Goal: Task Accomplishment & Management: Complete application form

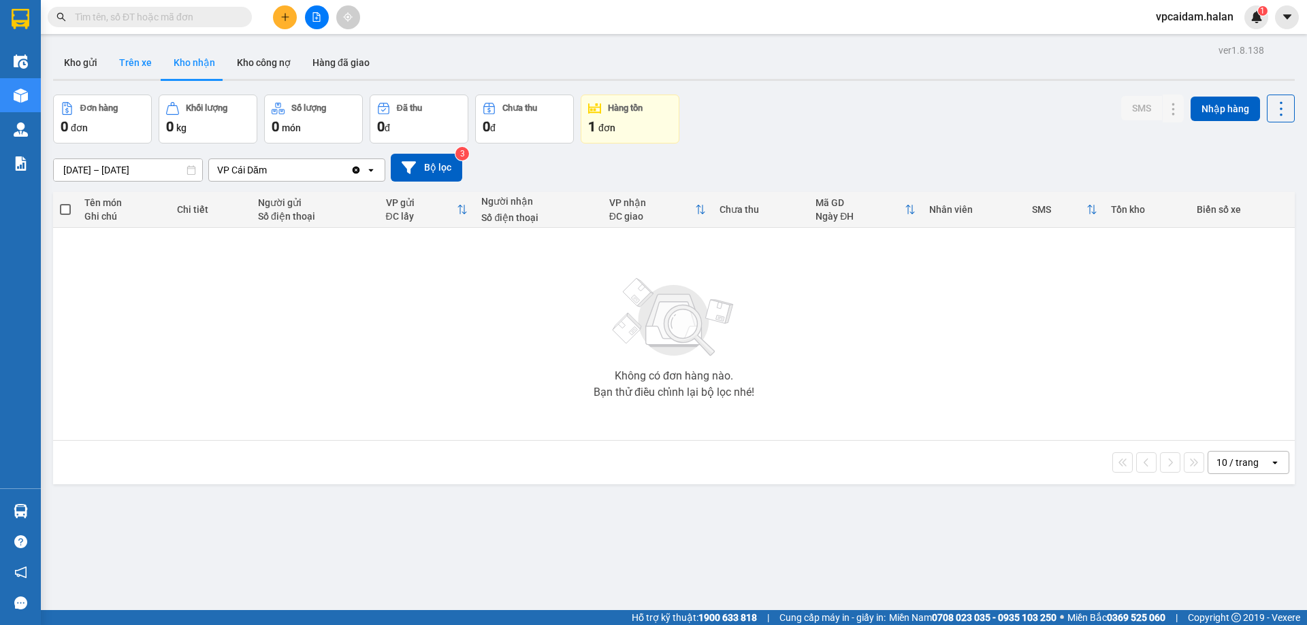
click at [126, 61] on button "Trên xe" at bounding box center [135, 62] width 54 height 33
type input "[DATE] – [DATE]"
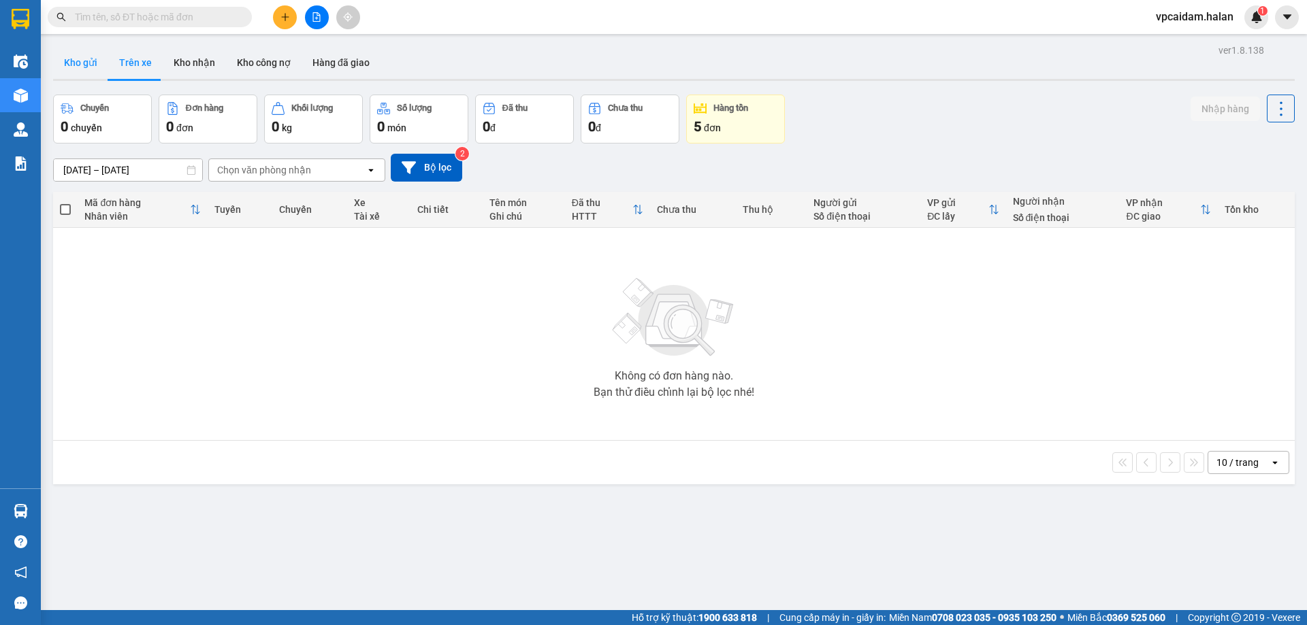
click at [72, 65] on button "Kho gửi" at bounding box center [80, 62] width 55 height 33
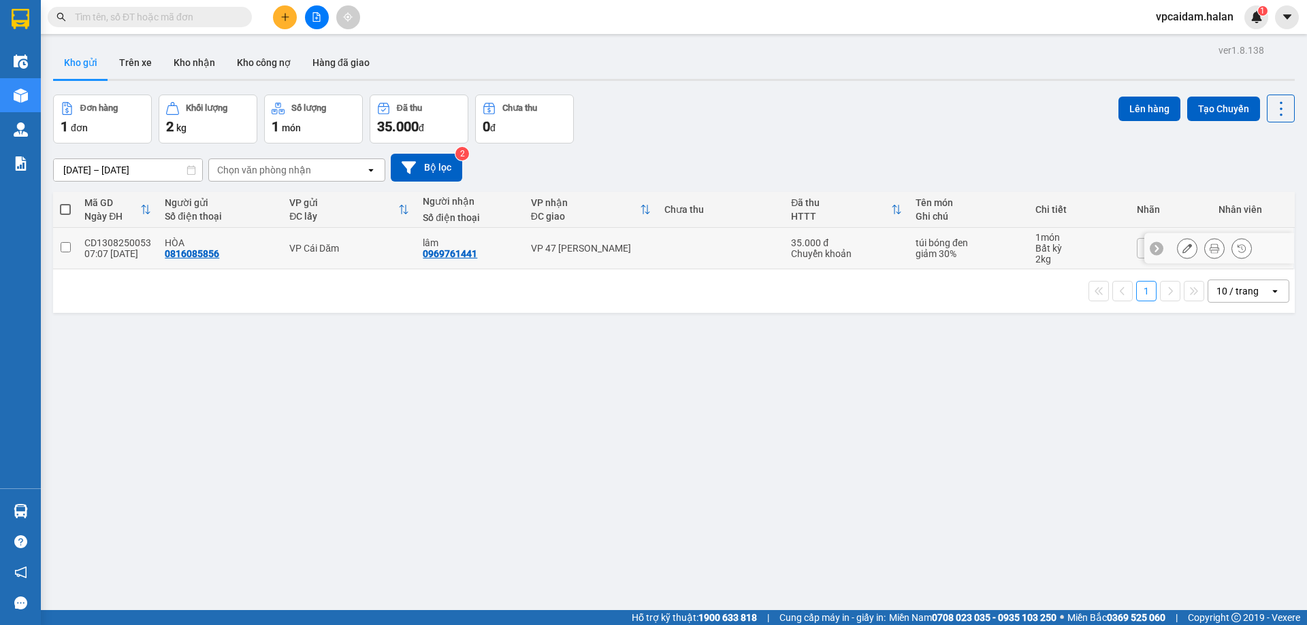
click at [69, 246] on input "checkbox" at bounding box center [66, 247] width 10 height 10
checkbox input "true"
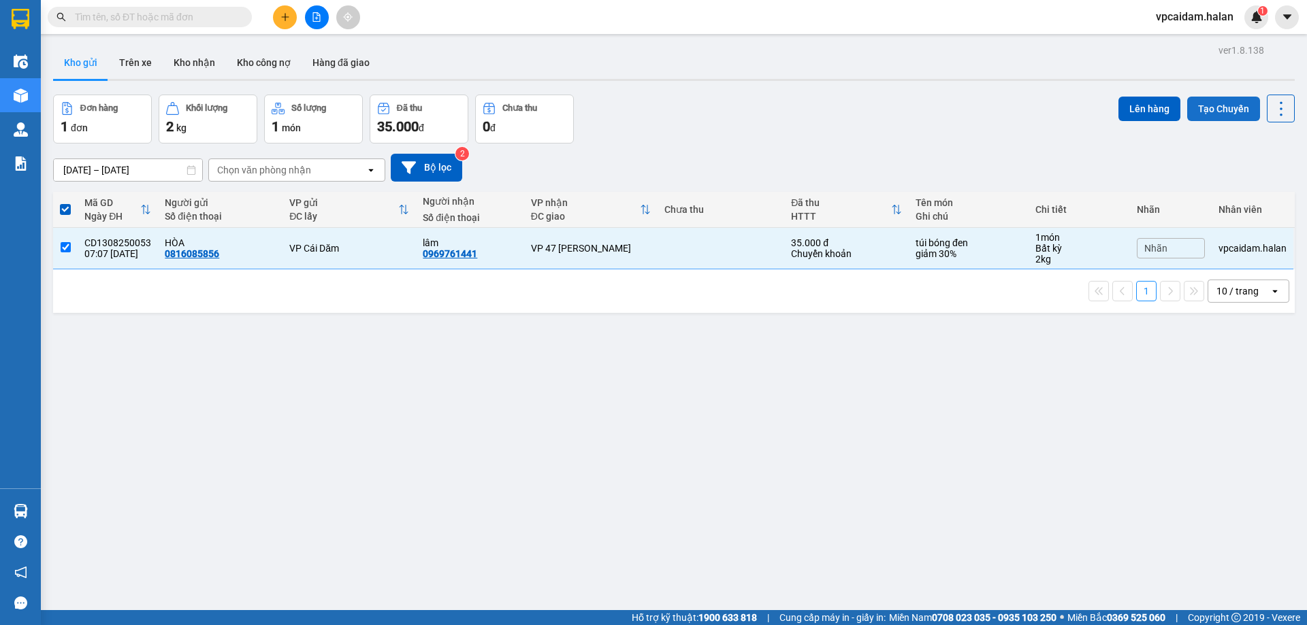
click at [1221, 107] on button "Tạo Chuyến" at bounding box center [1223, 109] width 73 height 25
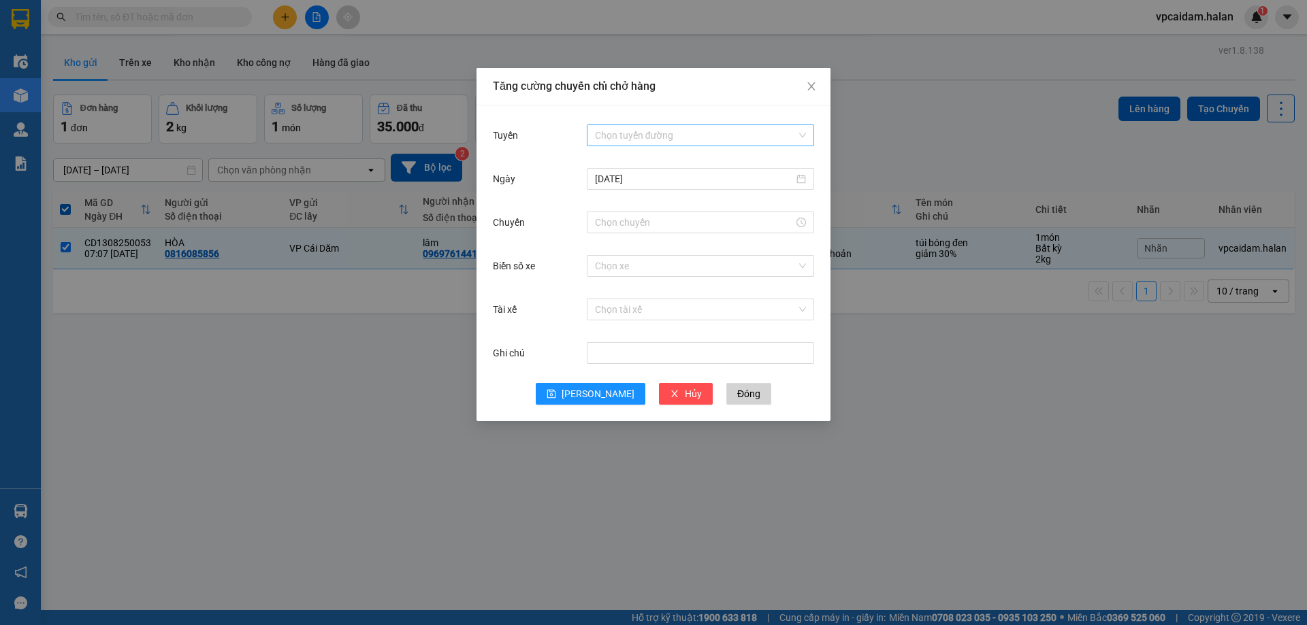
click at [633, 139] on input "Tuyến" at bounding box center [695, 135] width 201 height 20
click at [645, 135] on input "Tuyến" at bounding box center [695, 135] width 201 height 20
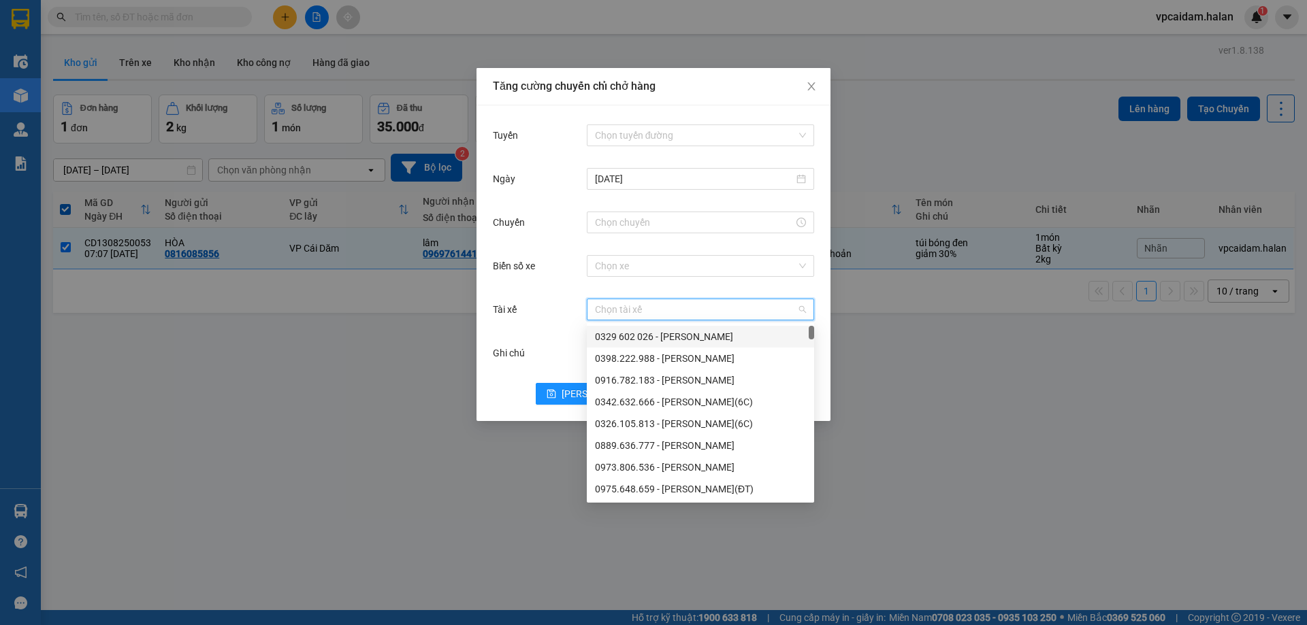
click at [619, 316] on input "Tài xế" at bounding box center [695, 309] width 201 height 20
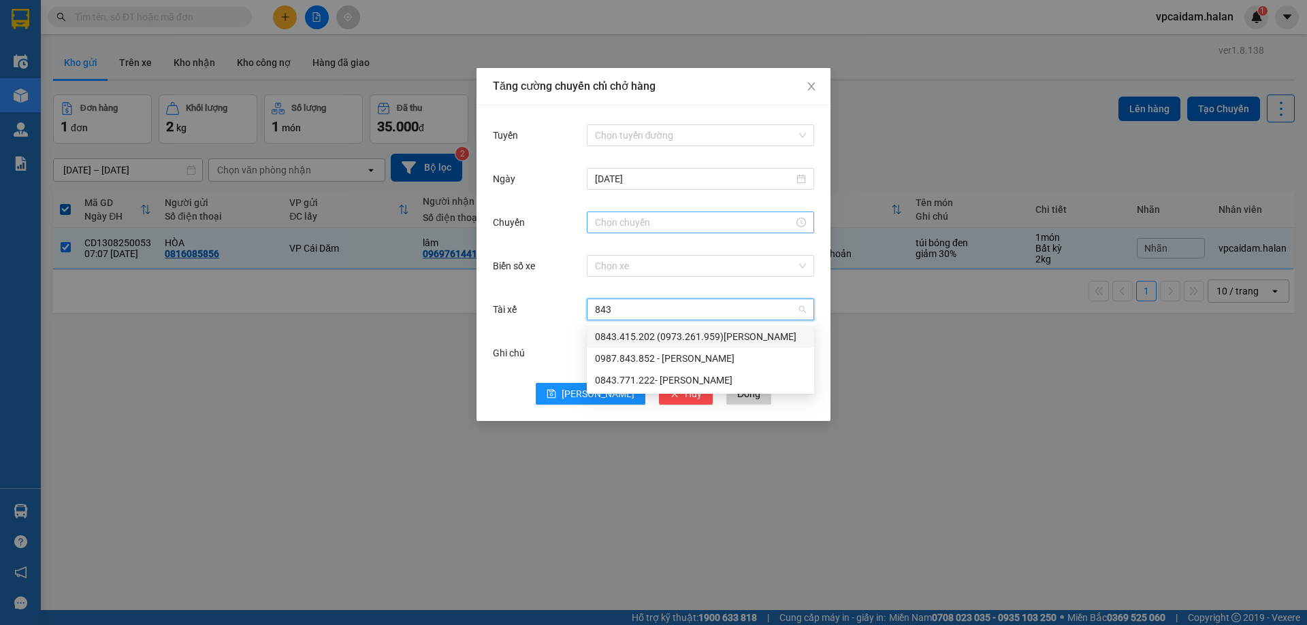
type input "843"
click at [680, 229] on input "Chuyến" at bounding box center [694, 222] width 199 height 15
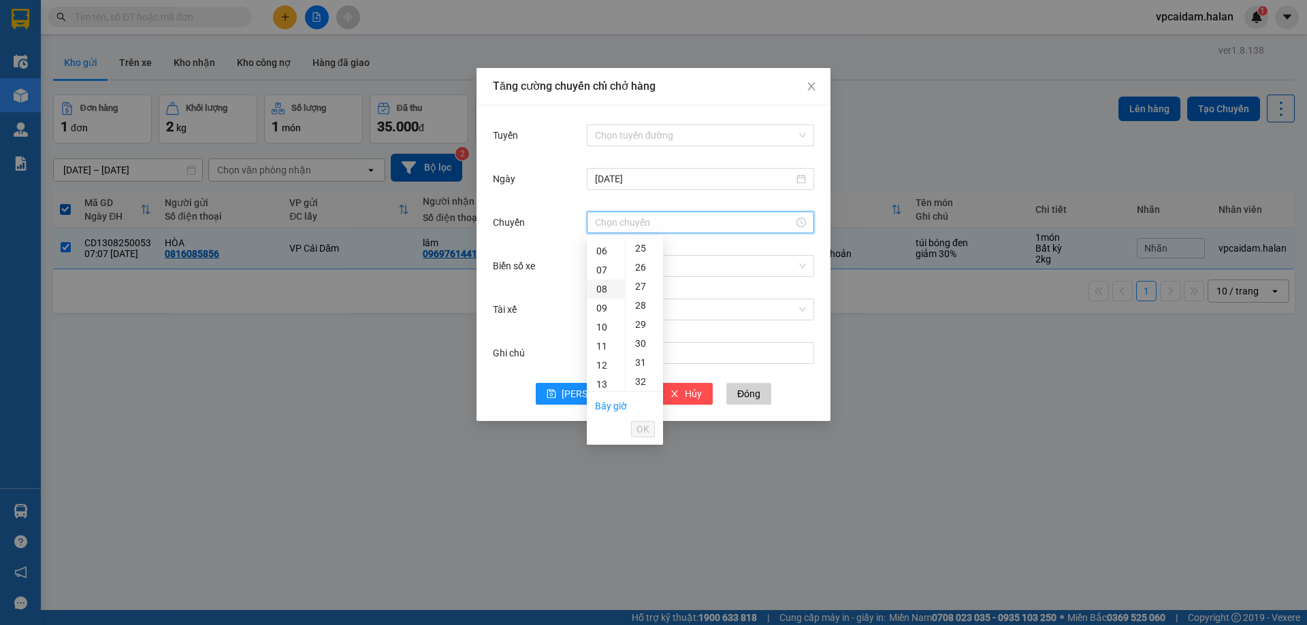
scroll to position [136, 0]
click at [607, 289] on div "09" at bounding box center [606, 283] width 38 height 19
type input "09:00"
click at [642, 247] on div "00" at bounding box center [643, 248] width 37 height 19
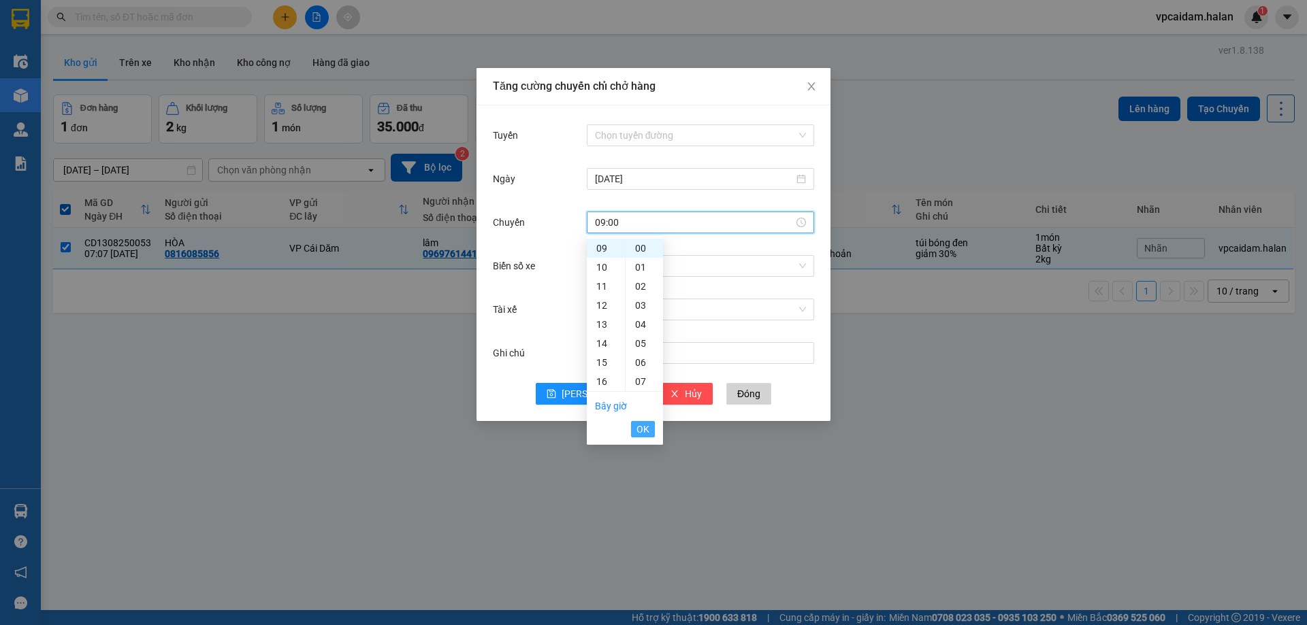
click at [647, 431] on span "OK" at bounding box center [642, 429] width 13 height 15
click at [640, 265] on input "Biển số xe" at bounding box center [695, 266] width 201 height 20
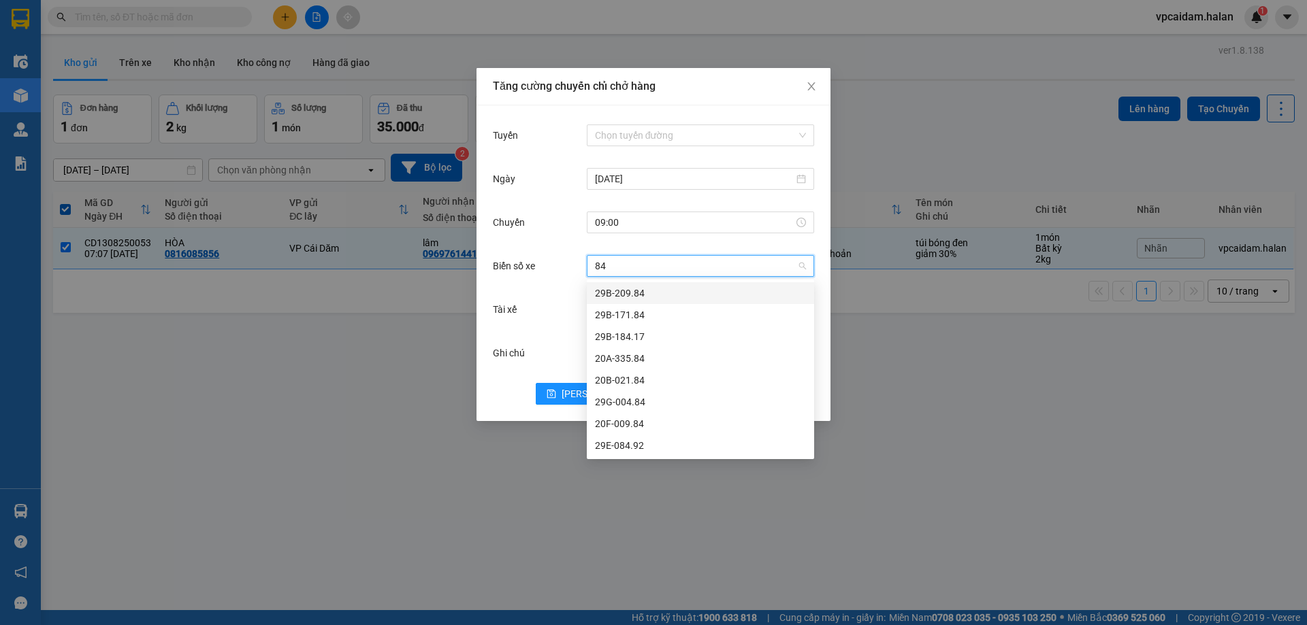
type input "84"
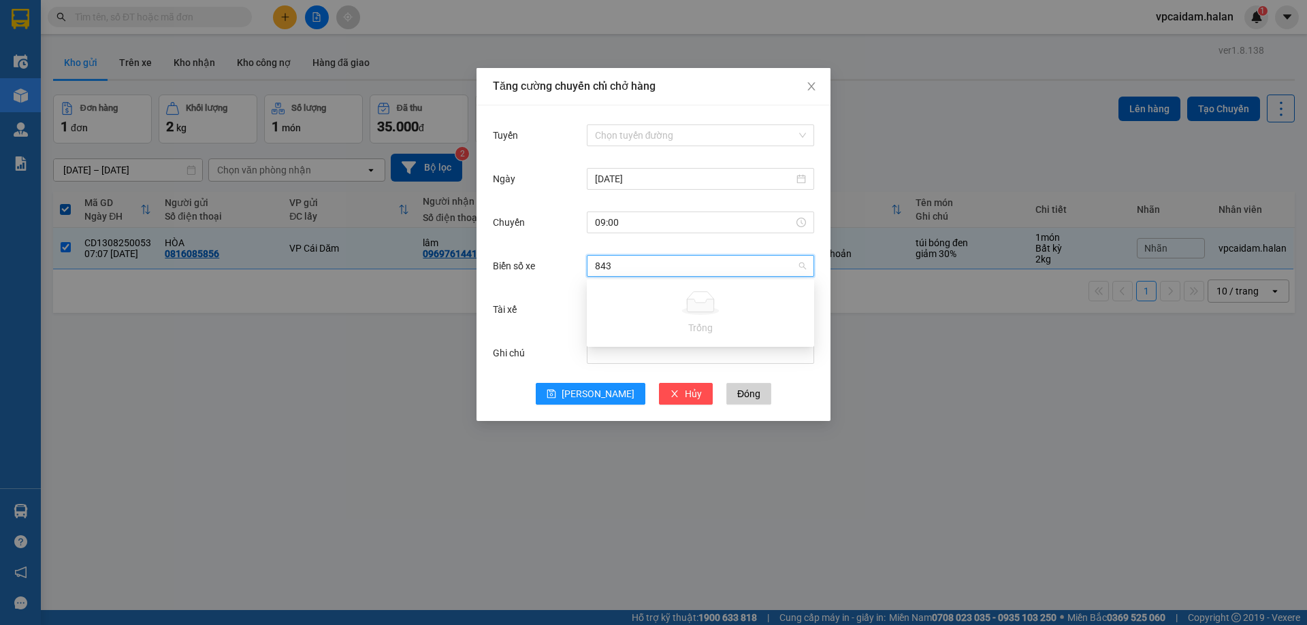
type input "843"
drag, startPoint x: 409, startPoint y: 450, endPoint x: 419, endPoint y: 453, distance: 9.9
click at [415, 453] on div "Tăng cường chuyến chỉ chở hàng Tuyến Chọn tuyến đường [DATE] [GEOGRAPHIC_DATA] …" at bounding box center [653, 312] width 1307 height 625
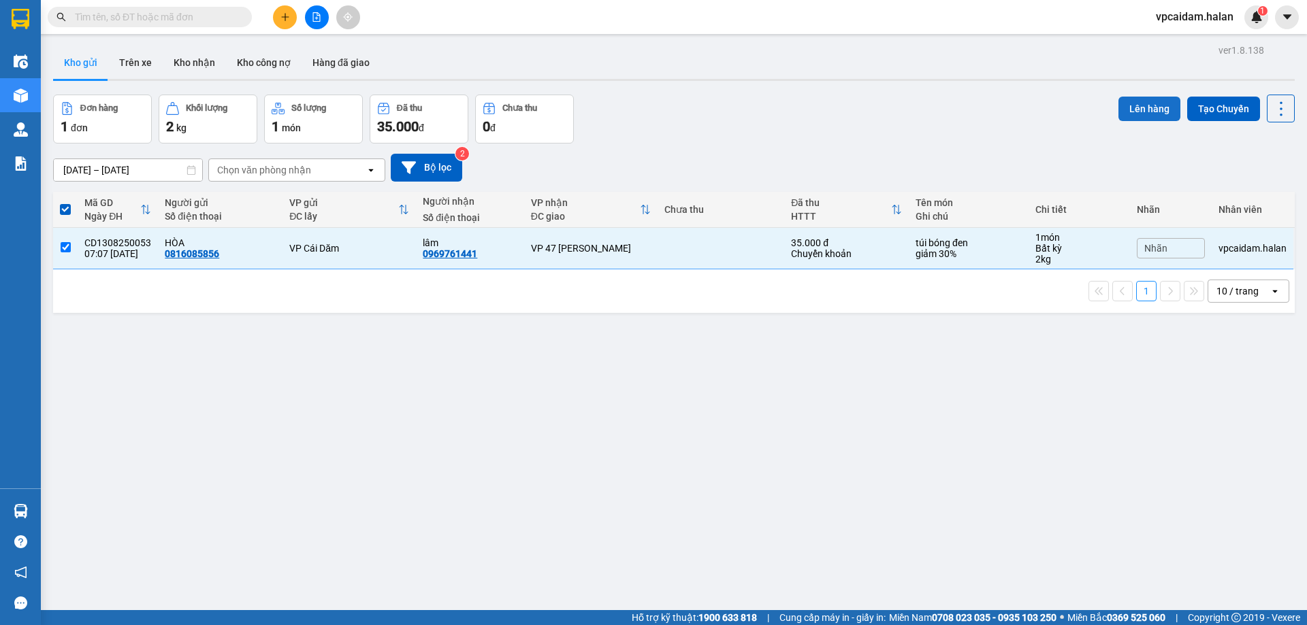
click at [1141, 110] on button "Lên hàng" at bounding box center [1149, 109] width 62 height 25
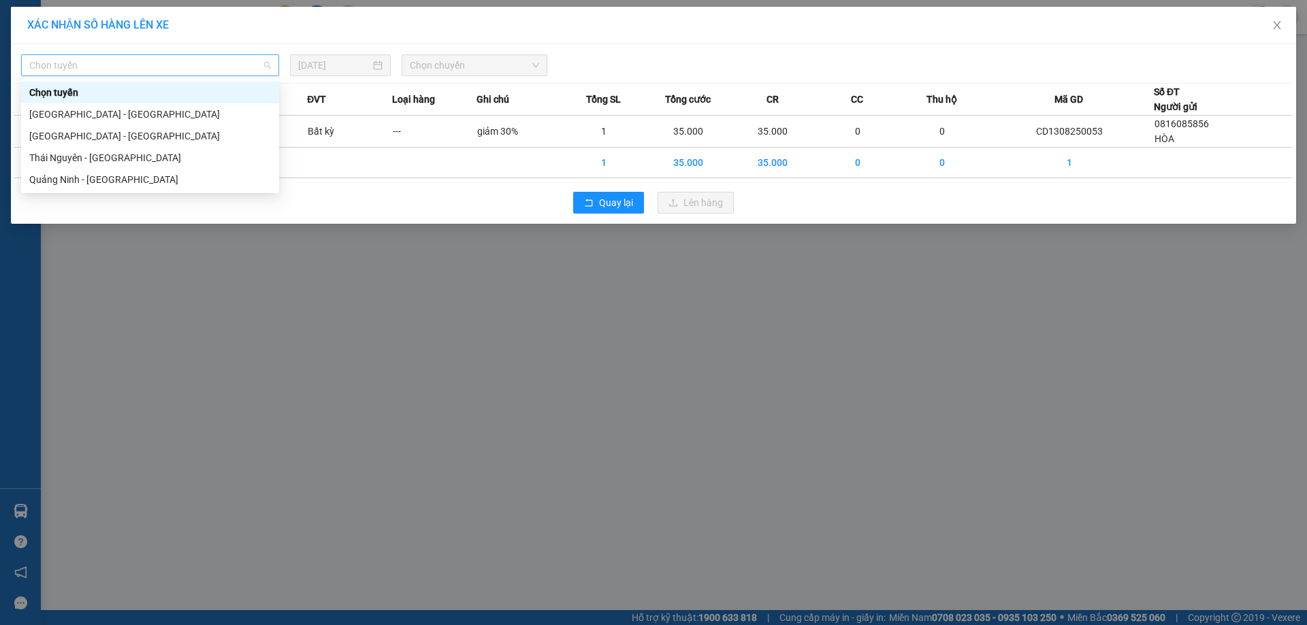
click at [212, 63] on span "Chọn tuyến" at bounding box center [150, 65] width 242 height 20
click at [114, 131] on div "[GEOGRAPHIC_DATA] - [GEOGRAPHIC_DATA]" at bounding box center [150, 136] width 242 height 15
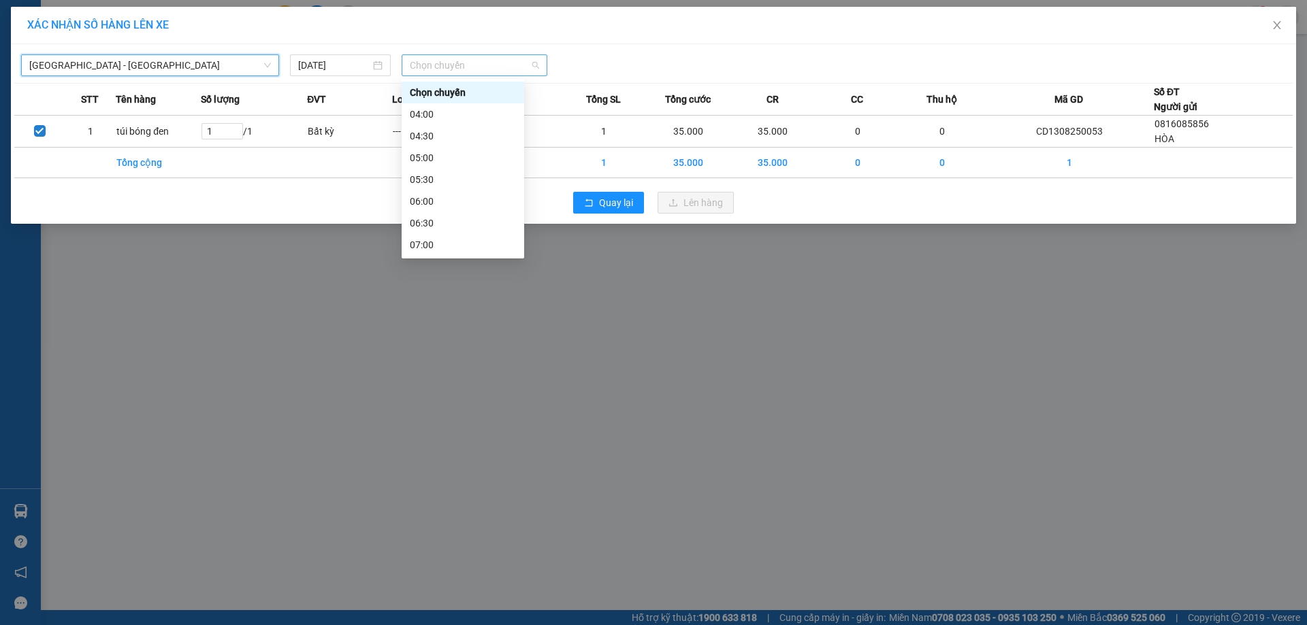
click at [486, 71] on span "Chọn chuyến" at bounding box center [474, 65] width 129 height 20
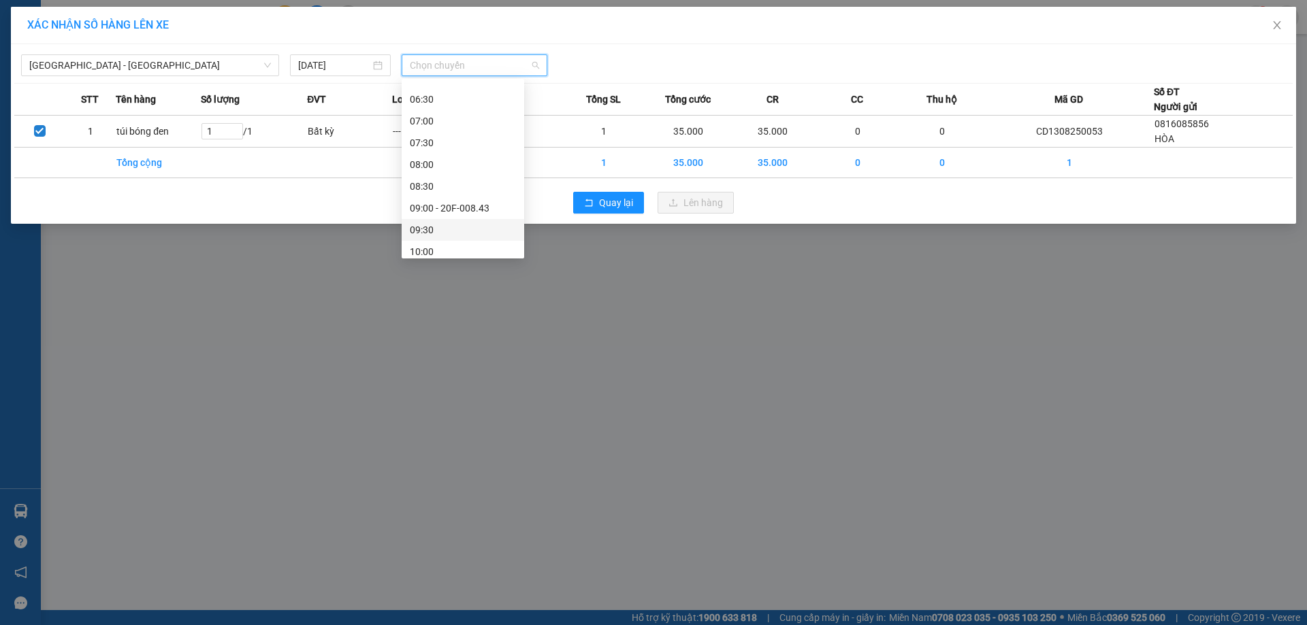
scroll to position [136, 0]
click at [444, 189] on div "09:00 - 20F-008.43" at bounding box center [463, 196] width 106 height 15
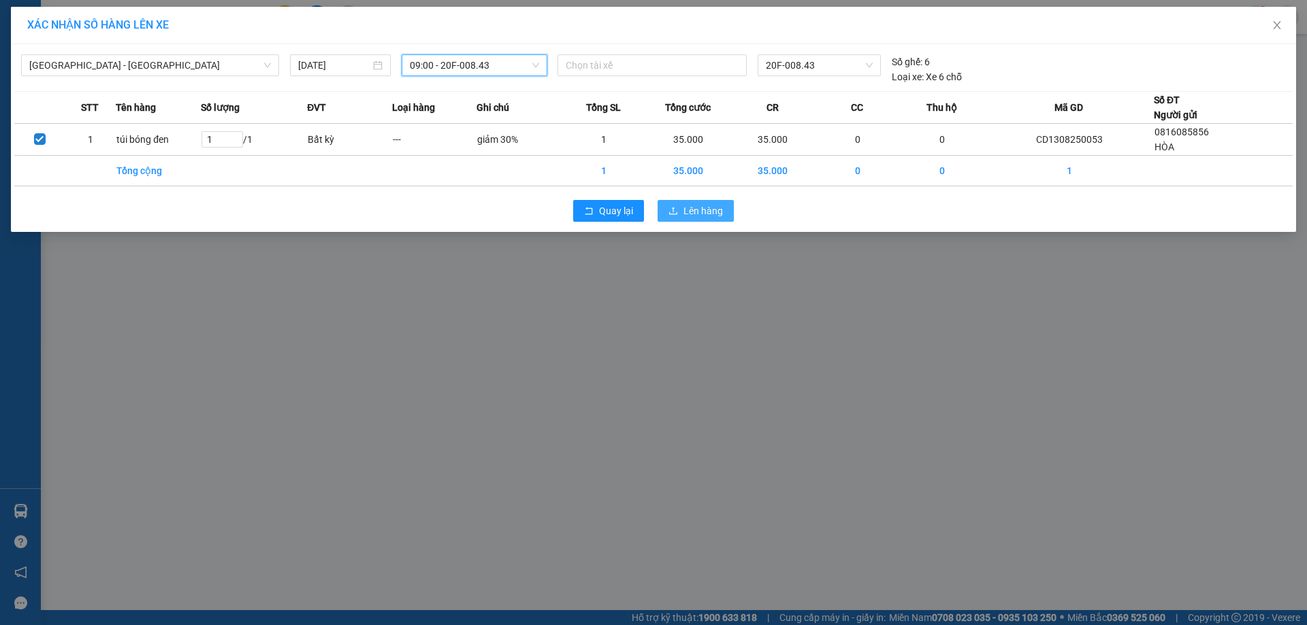
click at [685, 204] on span "Lên hàng" at bounding box center [702, 210] width 39 height 15
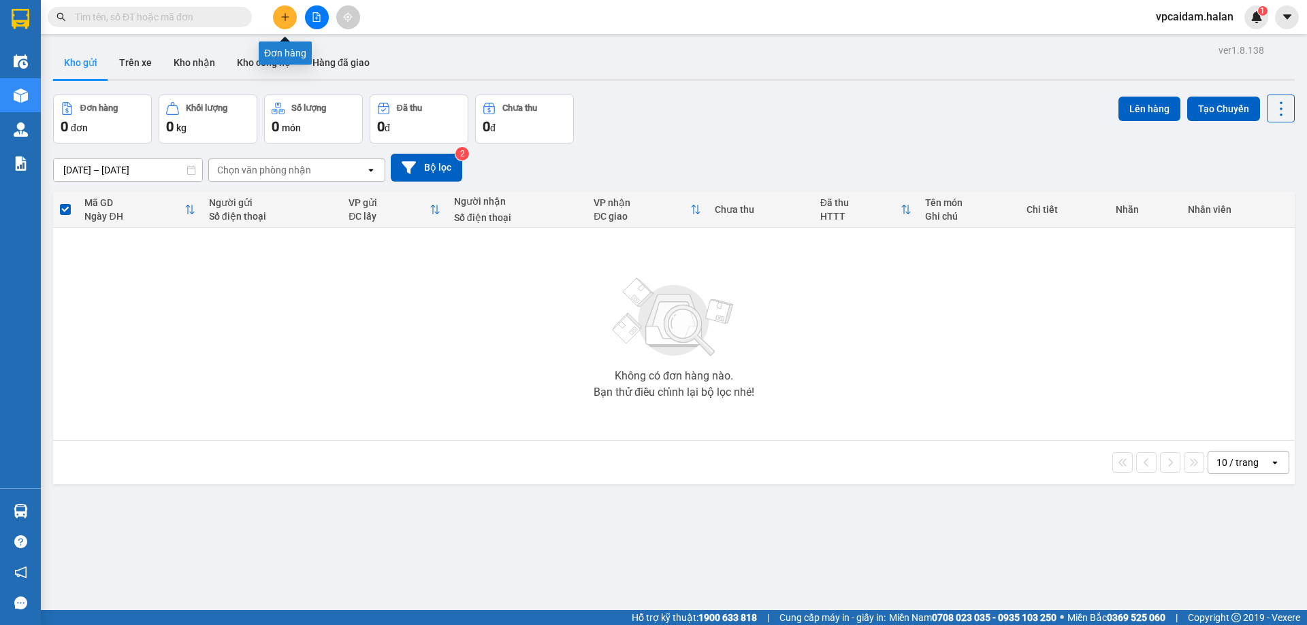
click at [277, 20] on button at bounding box center [285, 17] width 24 height 24
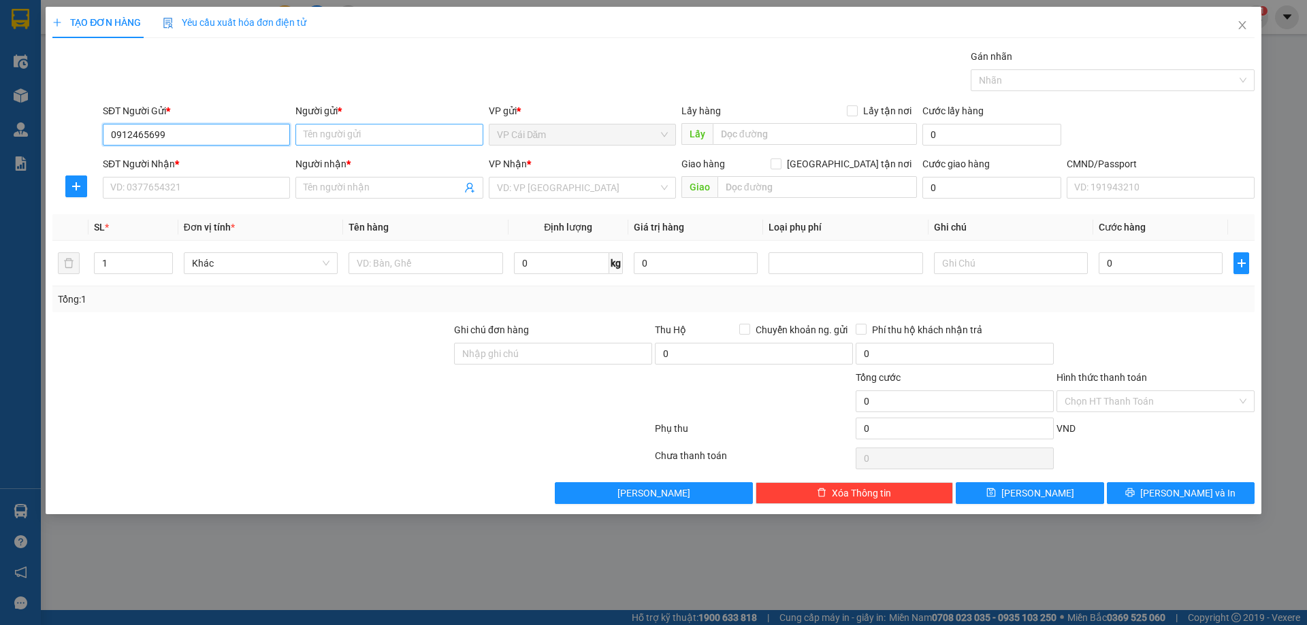
type input "0912465699"
drag, startPoint x: 389, startPoint y: 139, endPoint x: 389, endPoint y: 146, distance: 7.5
click at [389, 144] on input "Người gửi *" at bounding box center [388, 135] width 187 height 22
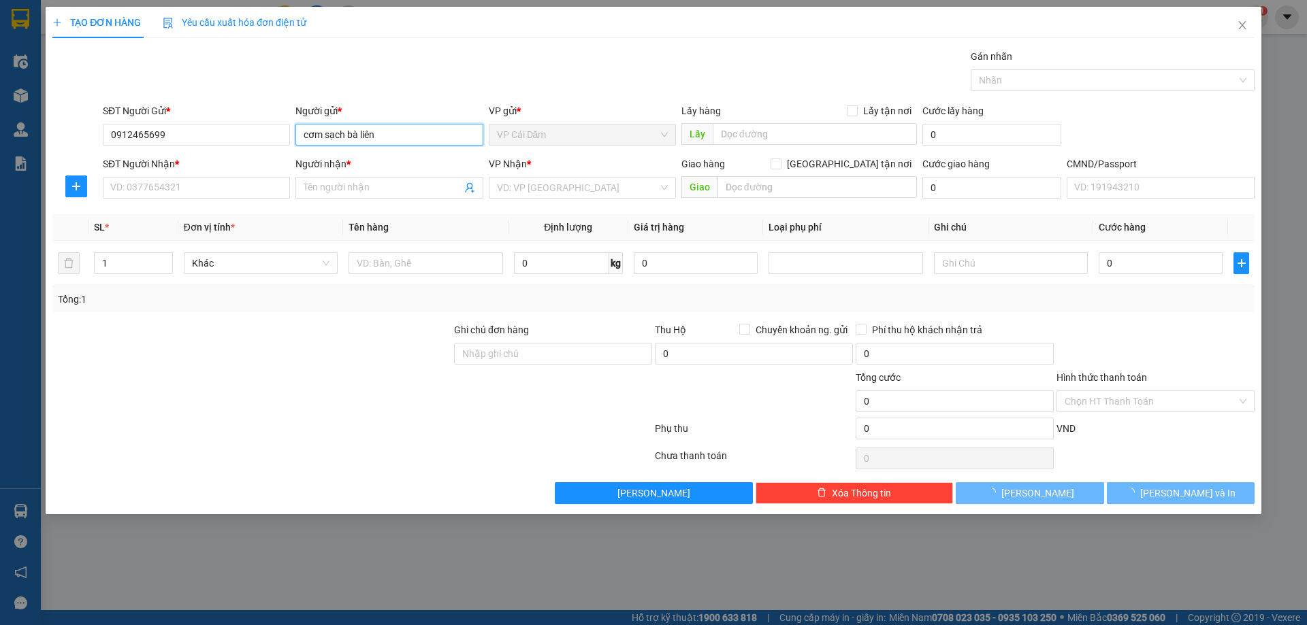
type input "cơm sạch bà liên"
click at [157, 190] on input "SĐT Người Nhận *" at bounding box center [196, 188] width 187 height 22
type input "0976885665"
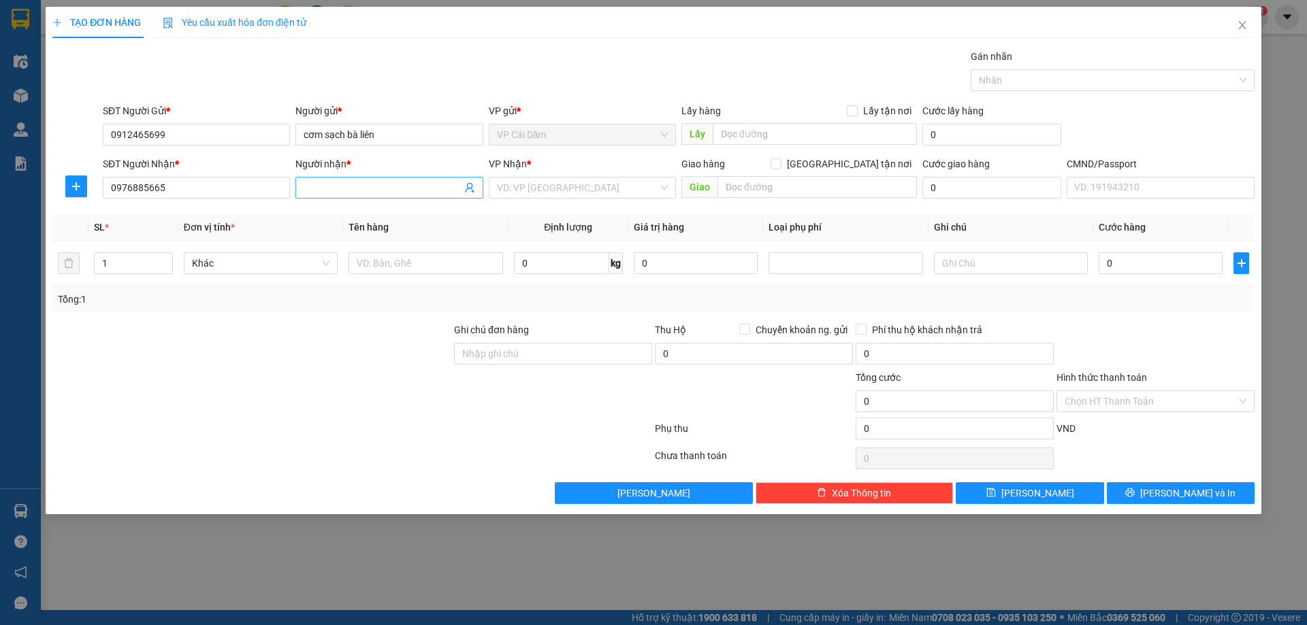
click at [396, 188] on input "Người nhận *" at bounding box center [382, 187] width 157 height 15
type input "c dương"
click at [634, 186] on input "search" at bounding box center [577, 188] width 161 height 20
type input "8"
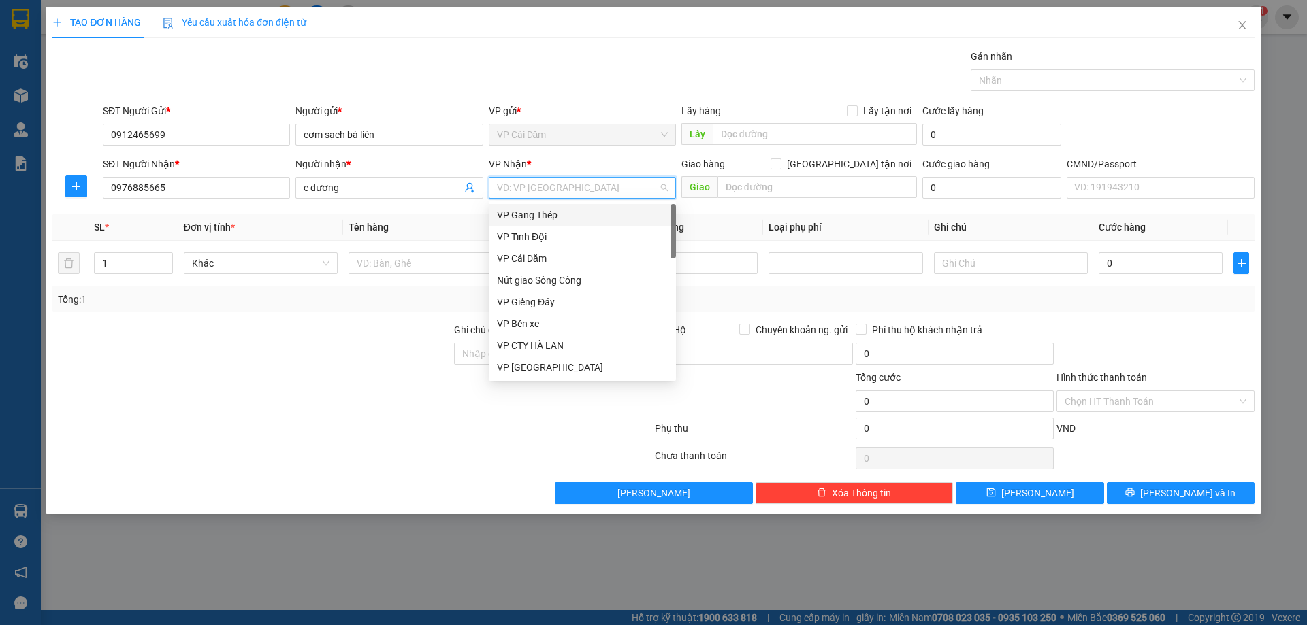
type input "d"
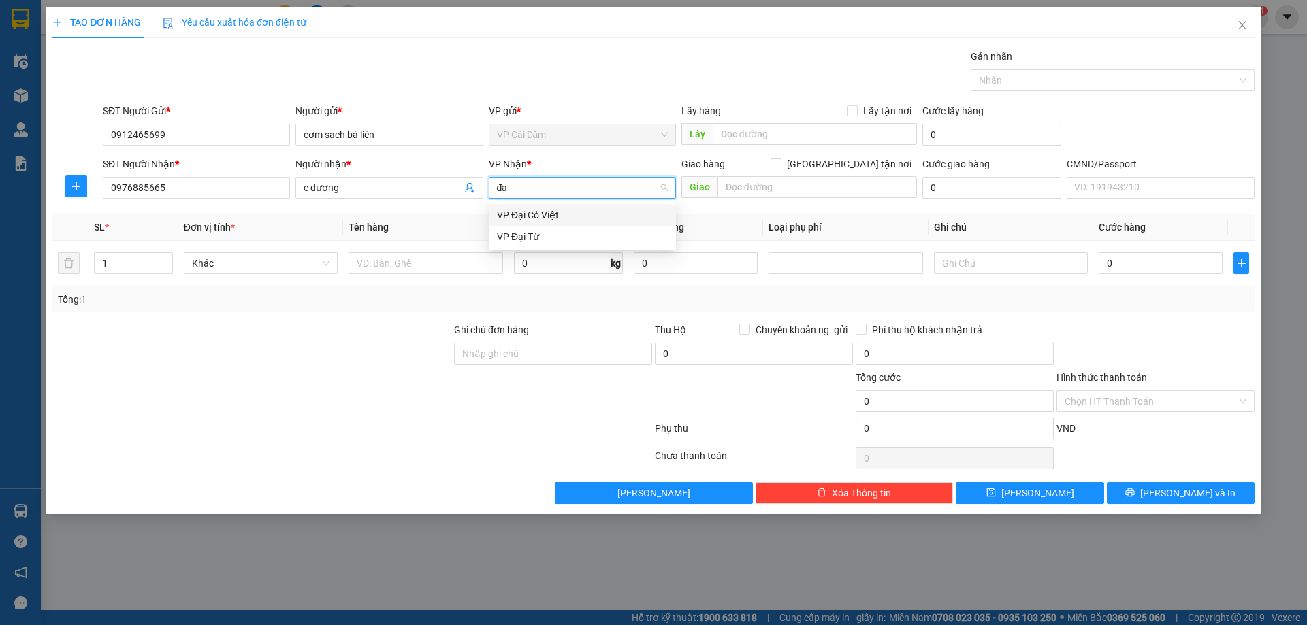
type input "đại"
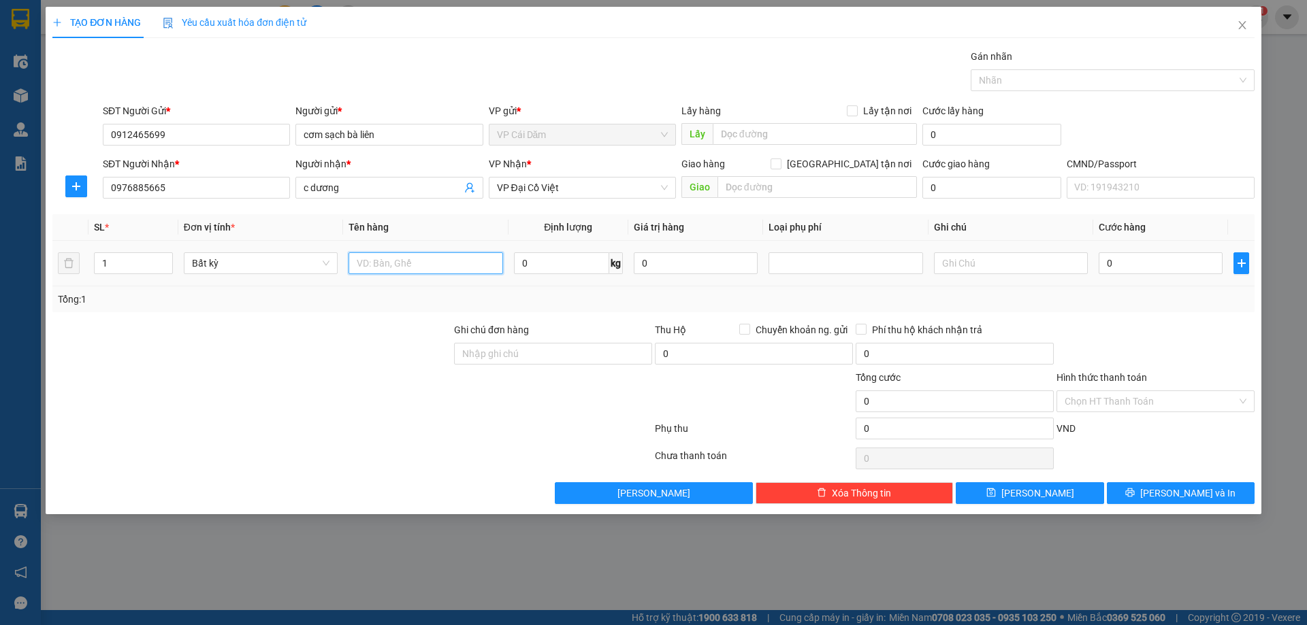
click at [419, 267] on input "text" at bounding box center [425, 263] width 154 height 22
type input "thùng cattong giấy"
click at [534, 260] on input "0" at bounding box center [561, 263] width 95 height 22
type input "3"
click at [1184, 265] on input "0" at bounding box center [1160, 263] width 124 height 22
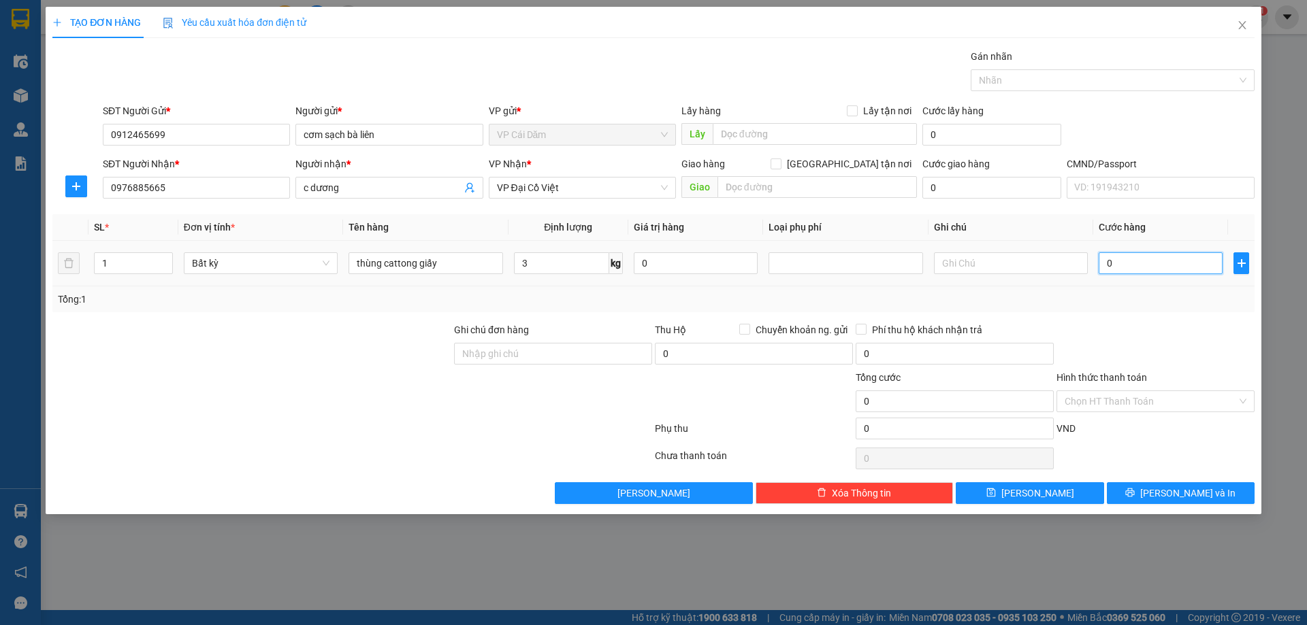
type input "60.000"
click at [536, 261] on input "3" at bounding box center [561, 263] width 95 height 22
type input "2"
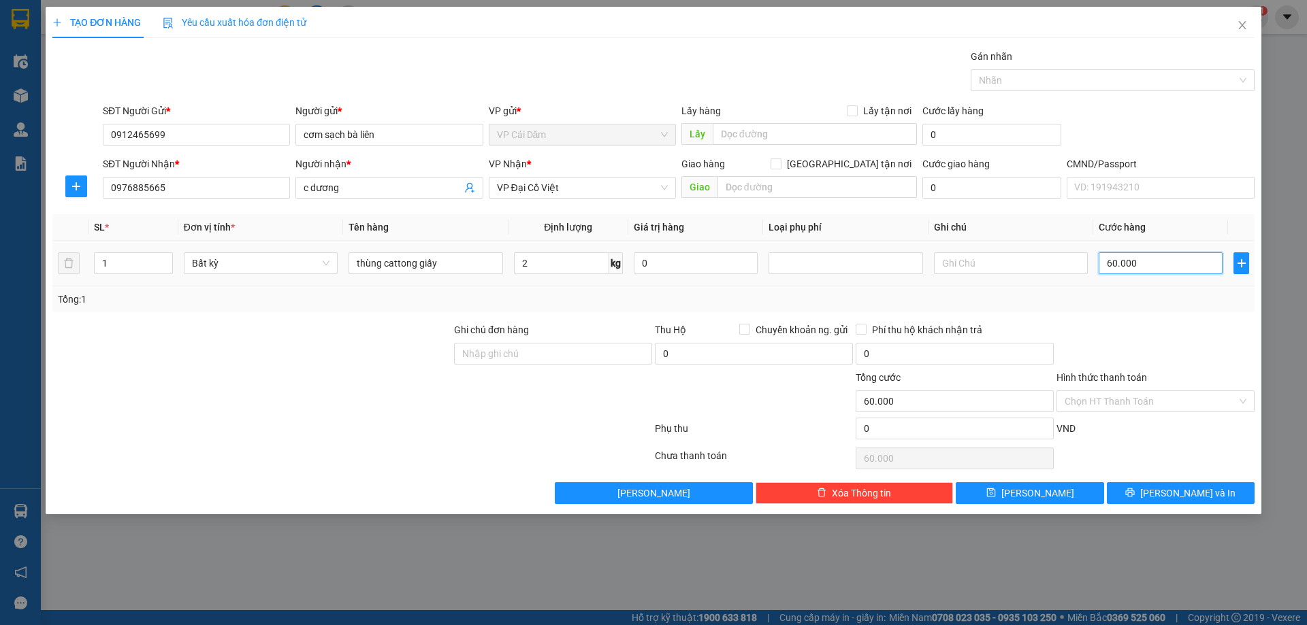
click at [1198, 261] on input "60.000" at bounding box center [1160, 263] width 124 height 22
type input "50.000"
click at [1180, 310] on div "Tổng: 1" at bounding box center [653, 300] width 1202 height 26
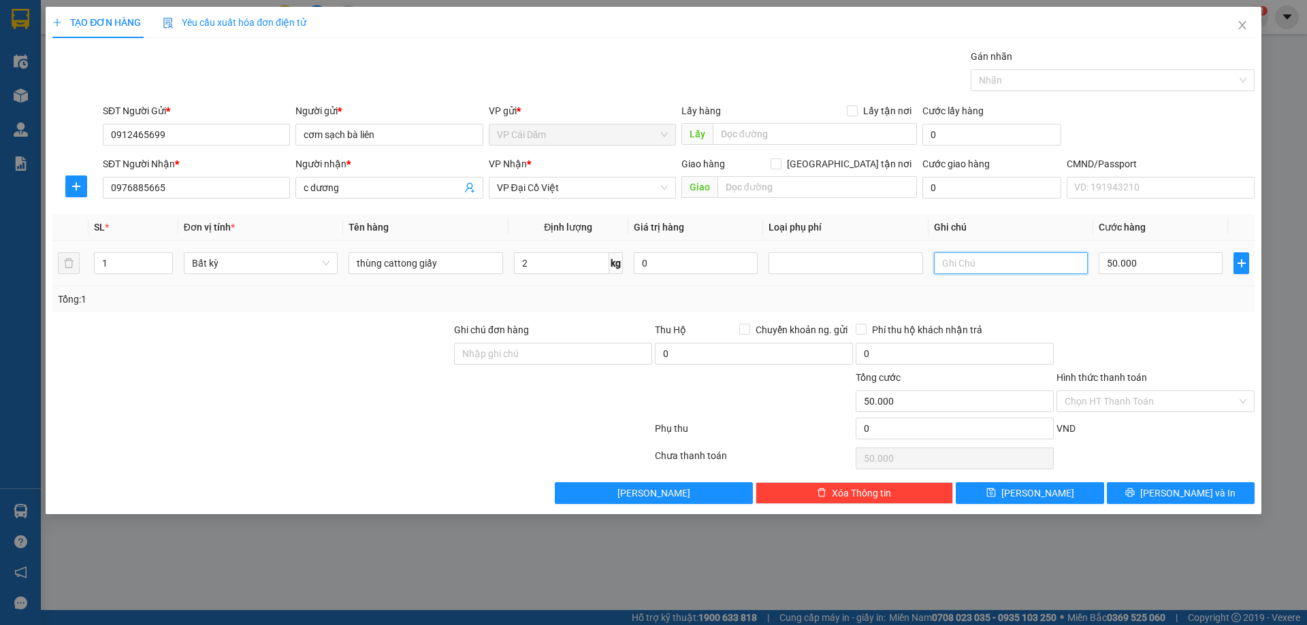
click at [998, 260] on input "text" at bounding box center [1011, 263] width 154 height 22
type input "giam 30%"
drag, startPoint x: 1164, startPoint y: 278, endPoint x: 1166, endPoint y: 268, distance: 10.3
click at [1164, 276] on td "50.000" at bounding box center [1160, 264] width 135 height 46
click at [1166, 258] on input "50.000" at bounding box center [1160, 263] width 124 height 22
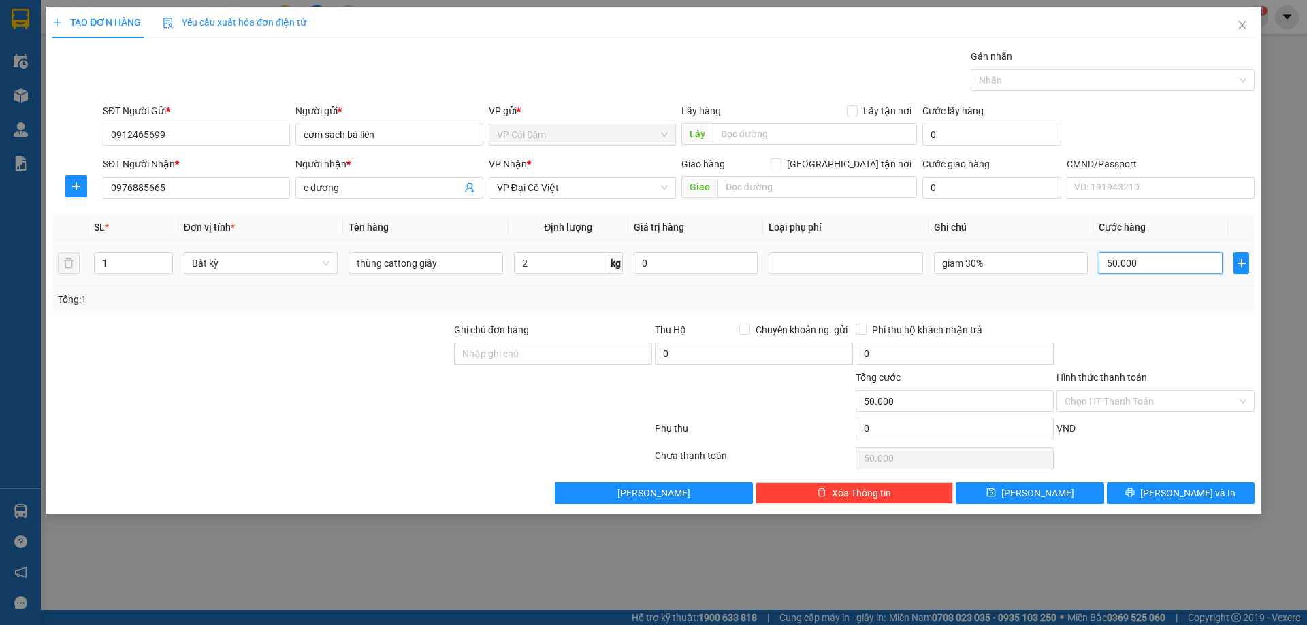
type input "0"
type input "30"
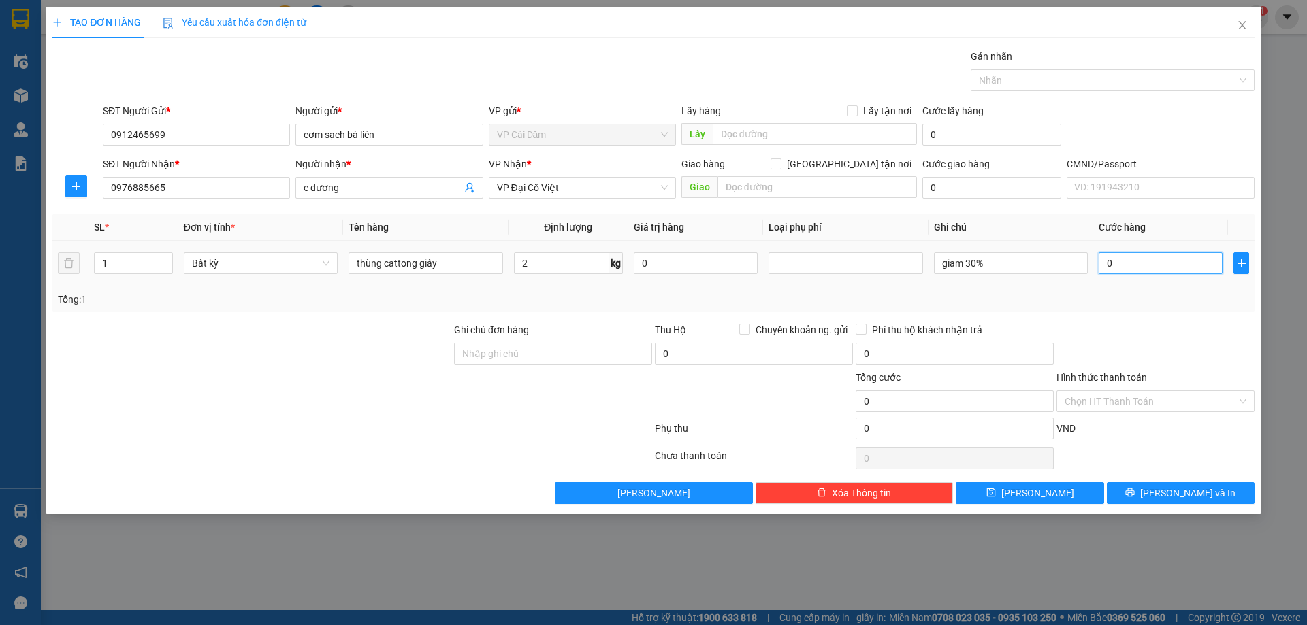
type input "30"
type input "350"
type input "3.500"
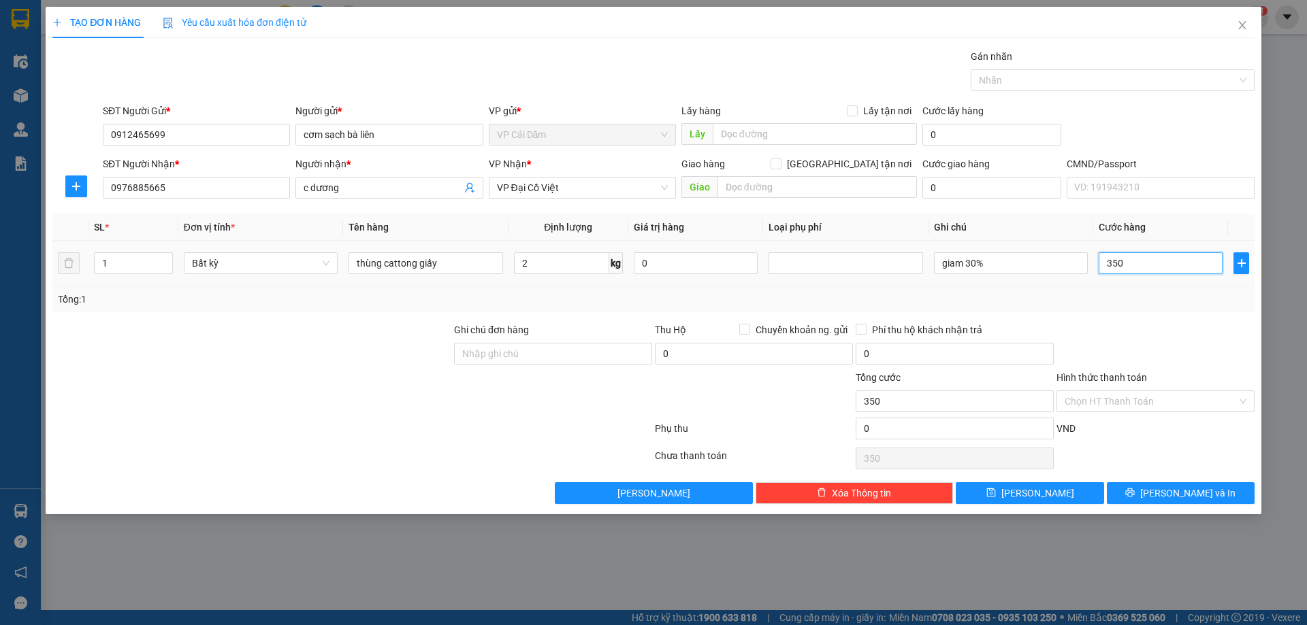
type input "3.500"
type input "35.000"
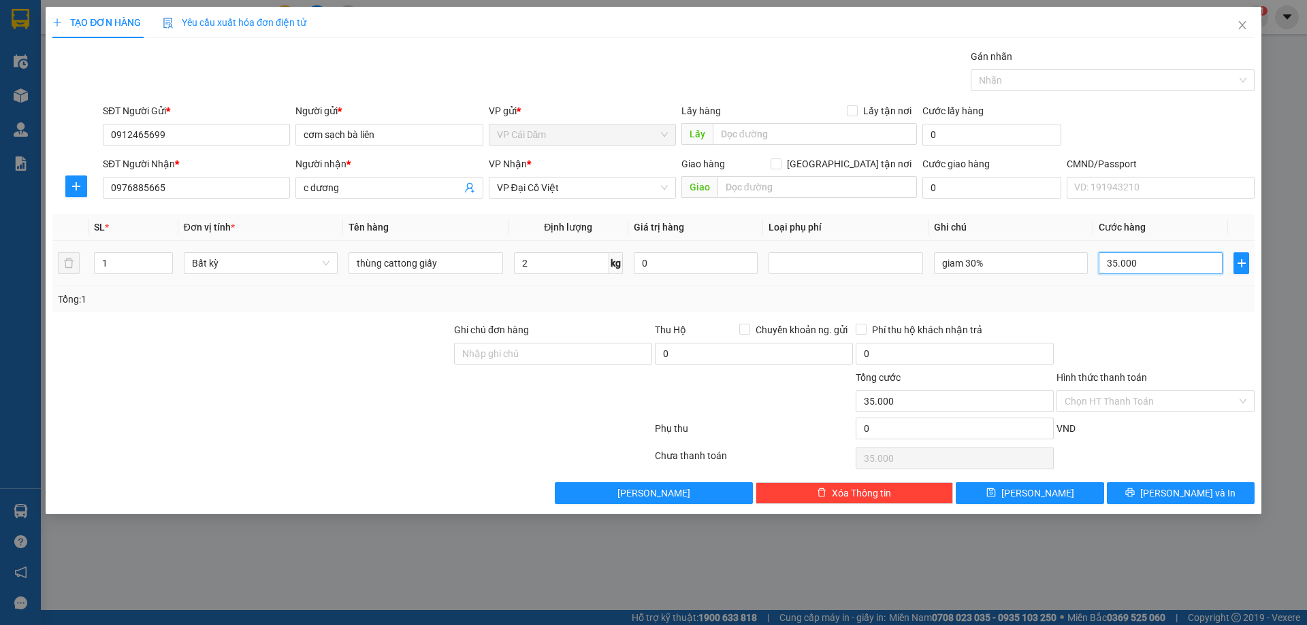
type input "35.000"
click at [1084, 397] on input "Hình thức thanh toán" at bounding box center [1150, 401] width 172 height 20
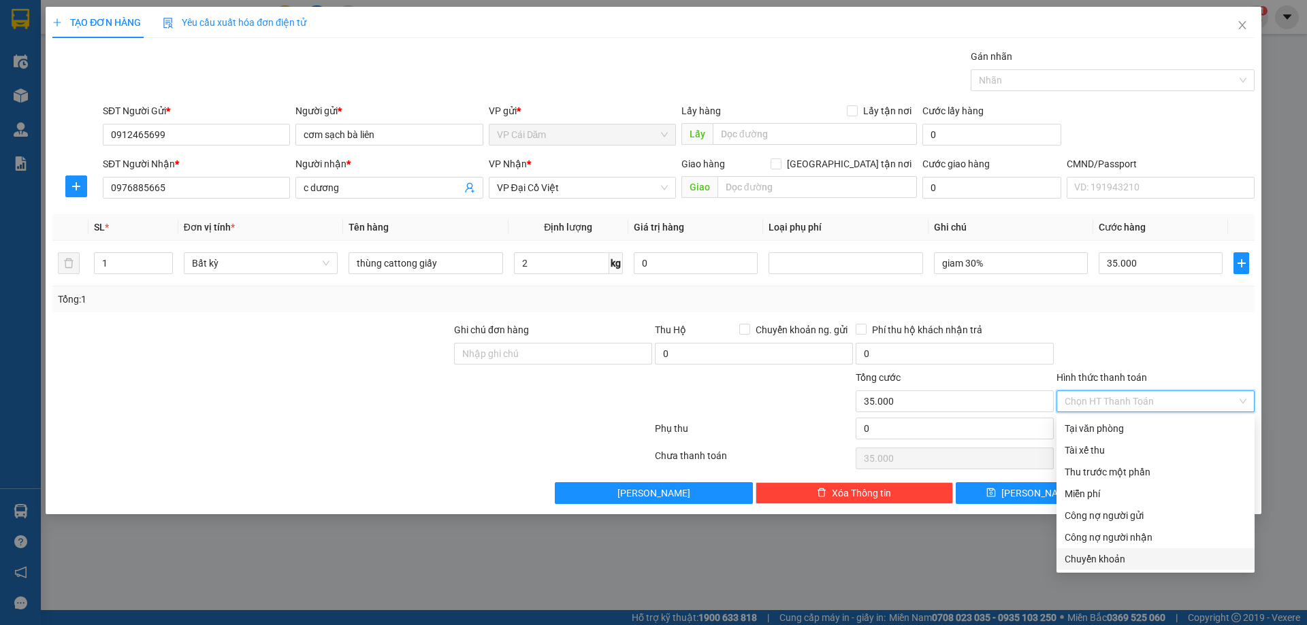
click at [1094, 560] on div "Chuyển khoản" at bounding box center [1155, 559] width 182 height 15
type input "0"
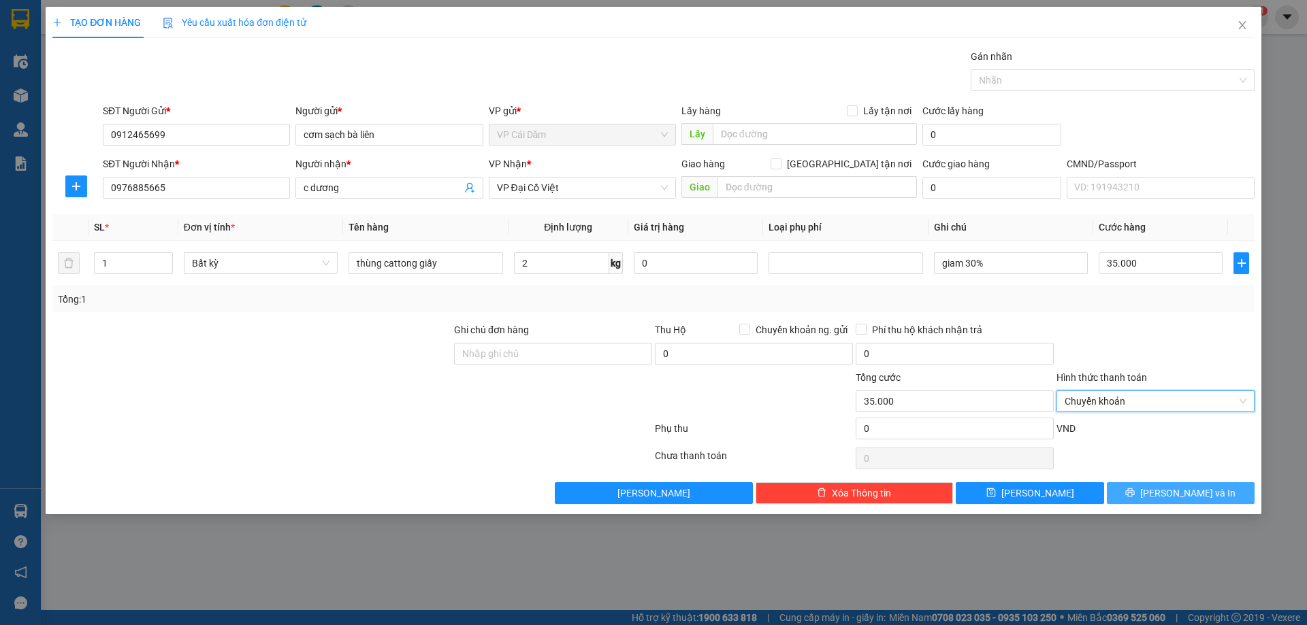
click at [1175, 495] on span "[PERSON_NAME] và In" at bounding box center [1187, 493] width 95 height 15
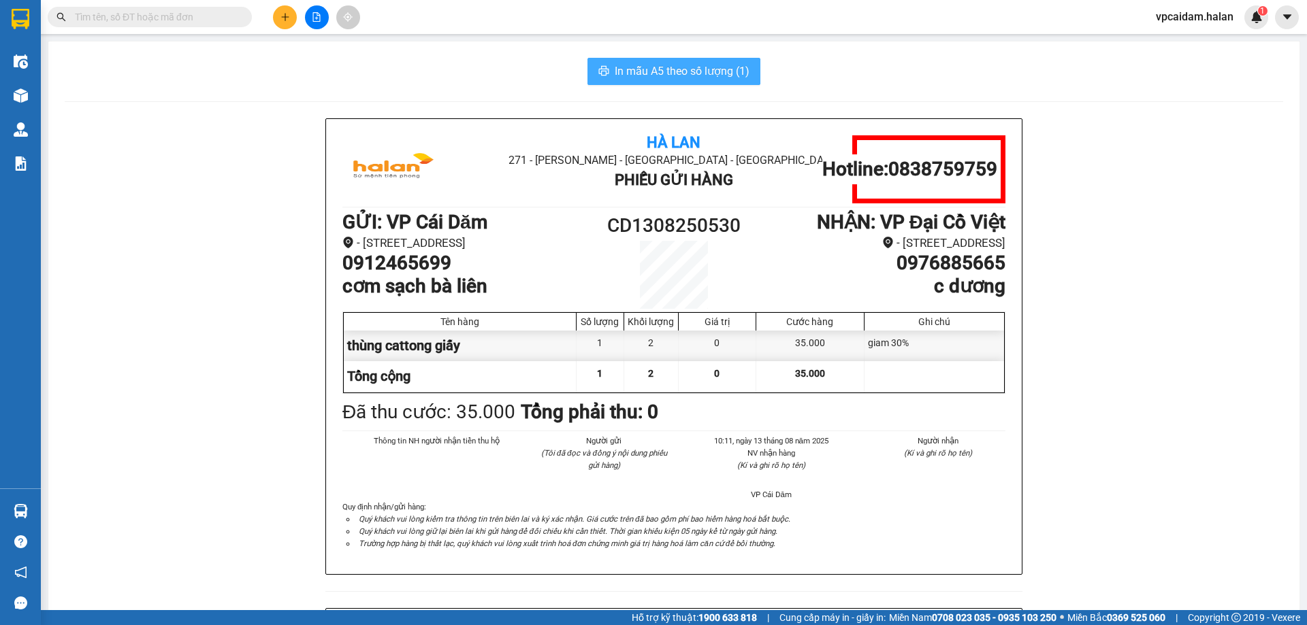
click at [673, 74] on span "In mẫu A5 theo số lượng (1)" at bounding box center [682, 71] width 135 height 17
click at [289, 16] on icon "plus" at bounding box center [285, 17] width 10 height 10
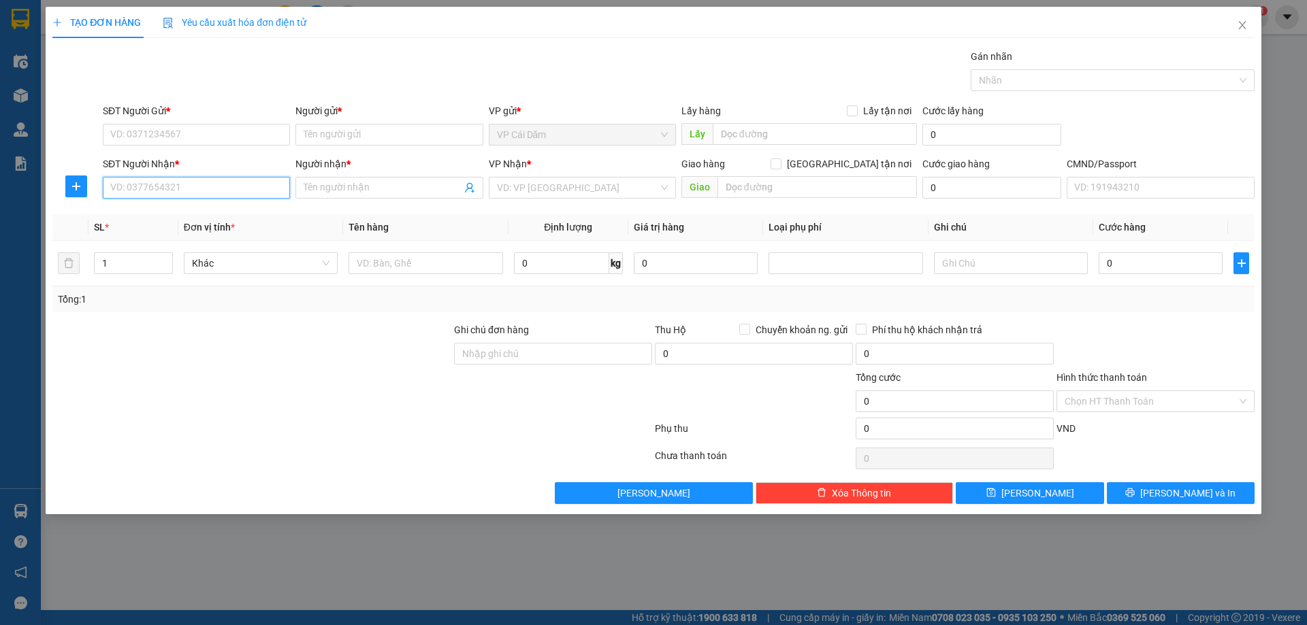
click at [242, 187] on input "SĐT Người Nhận *" at bounding box center [196, 188] width 187 height 22
type input "0906829555"
click at [217, 218] on div "0906829555 - YÊN" at bounding box center [196, 215] width 171 height 15
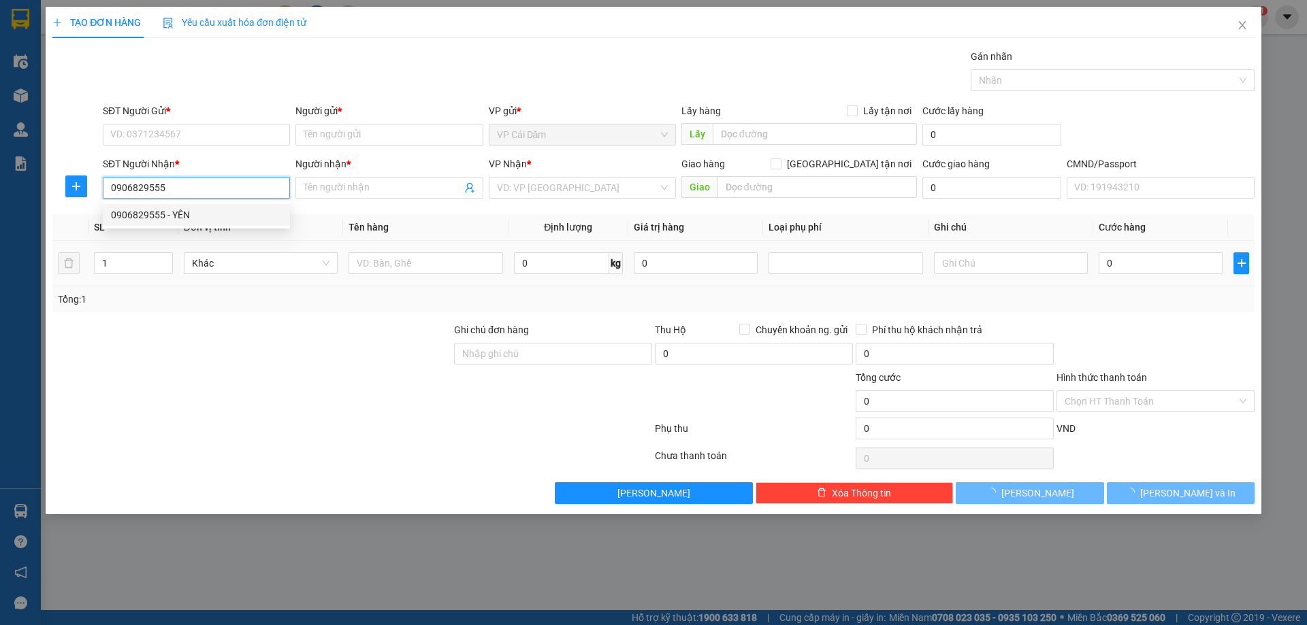
type input "YÊN"
checkbox input "true"
type input "CT235/08, 7 Đ.[PERSON_NAME], [PERSON_NAME], [GEOGRAPHIC_DATA], [GEOGRAPHIC_DATA…"
type input "45.000"
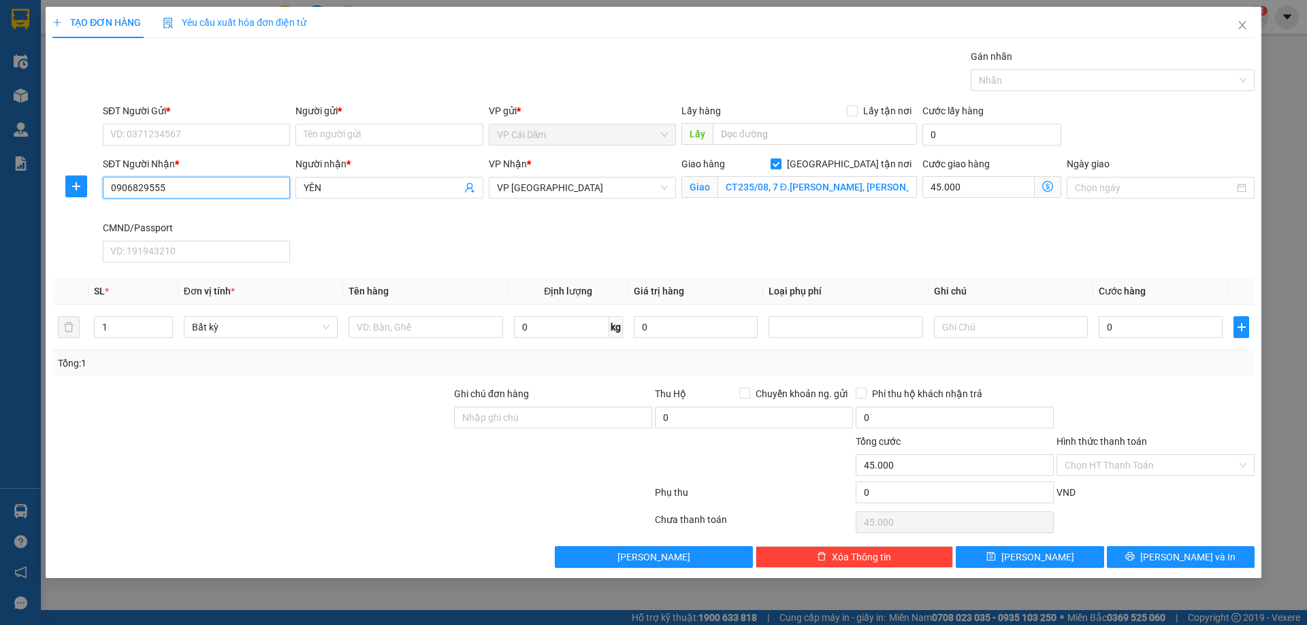
type input "0906829555"
click at [780, 165] on input "[GEOGRAPHIC_DATA] tận nơi" at bounding box center [775, 164] width 10 height 10
checkbox input "false"
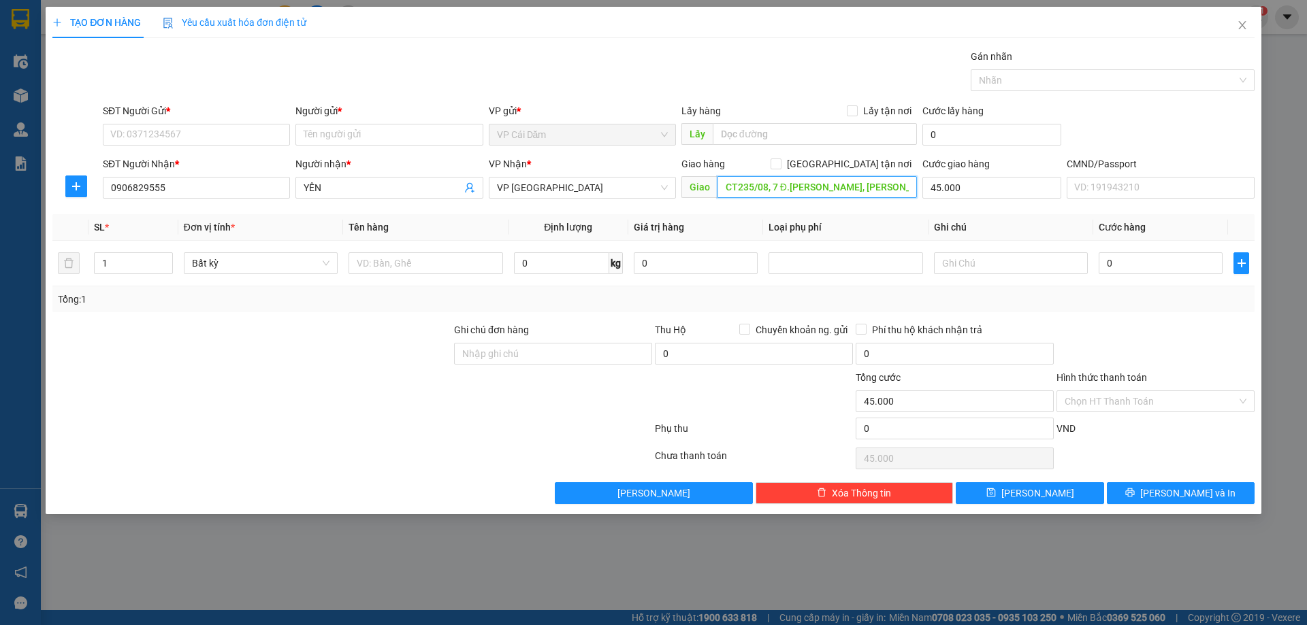
click at [860, 185] on input "CT235/08, 7 Đ.[PERSON_NAME], [PERSON_NAME], [GEOGRAPHIC_DATA], [GEOGRAPHIC_DATA…" at bounding box center [816, 187] width 199 height 22
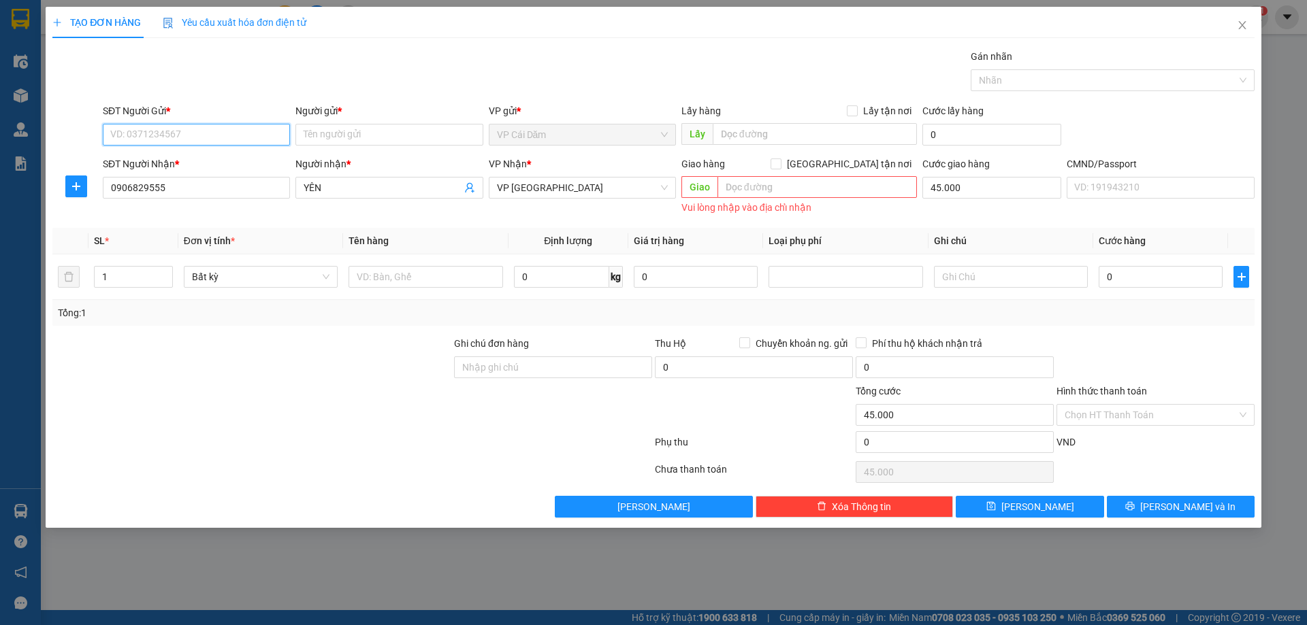
click at [239, 138] on input "SĐT Người Gửi *" at bounding box center [196, 135] width 187 height 22
type input "033"
click at [971, 183] on input "45.000" at bounding box center [991, 188] width 139 height 22
type input "0"
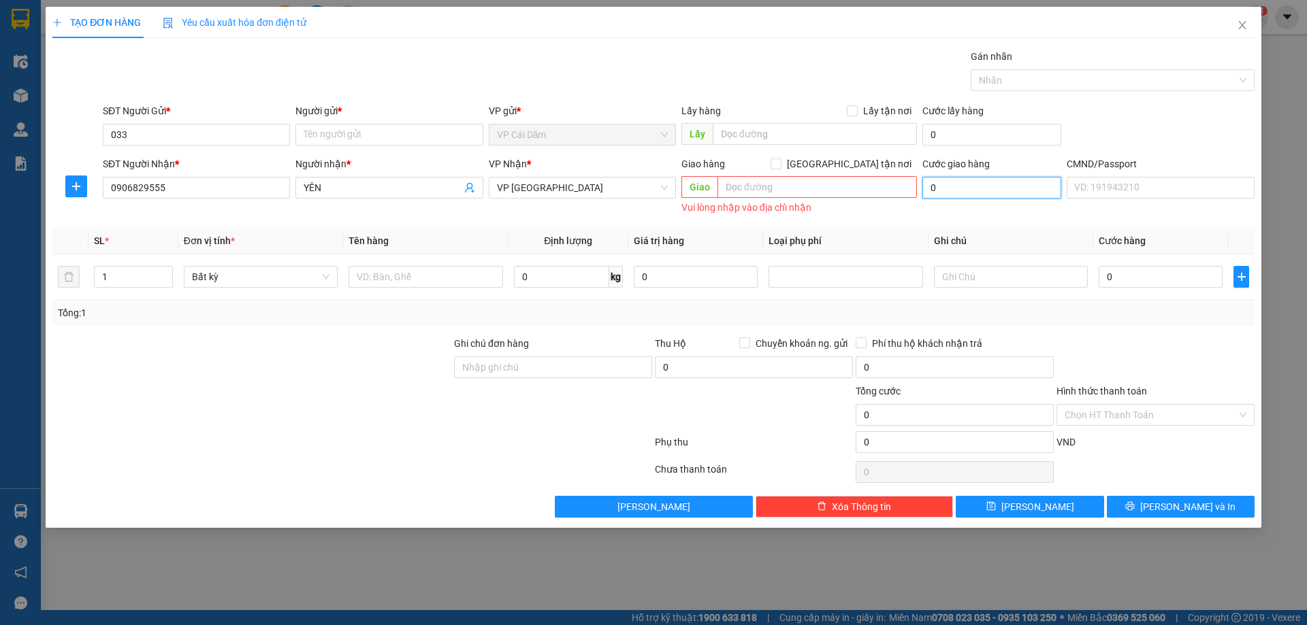
type input "0"
click at [925, 210] on div "Cước giao hàng 0" at bounding box center [991, 187] width 144 height 61
click at [379, 280] on input "text" at bounding box center [425, 277] width 154 height 22
type input "bao tải quần áo"
click at [536, 274] on input "0" at bounding box center [561, 277] width 95 height 22
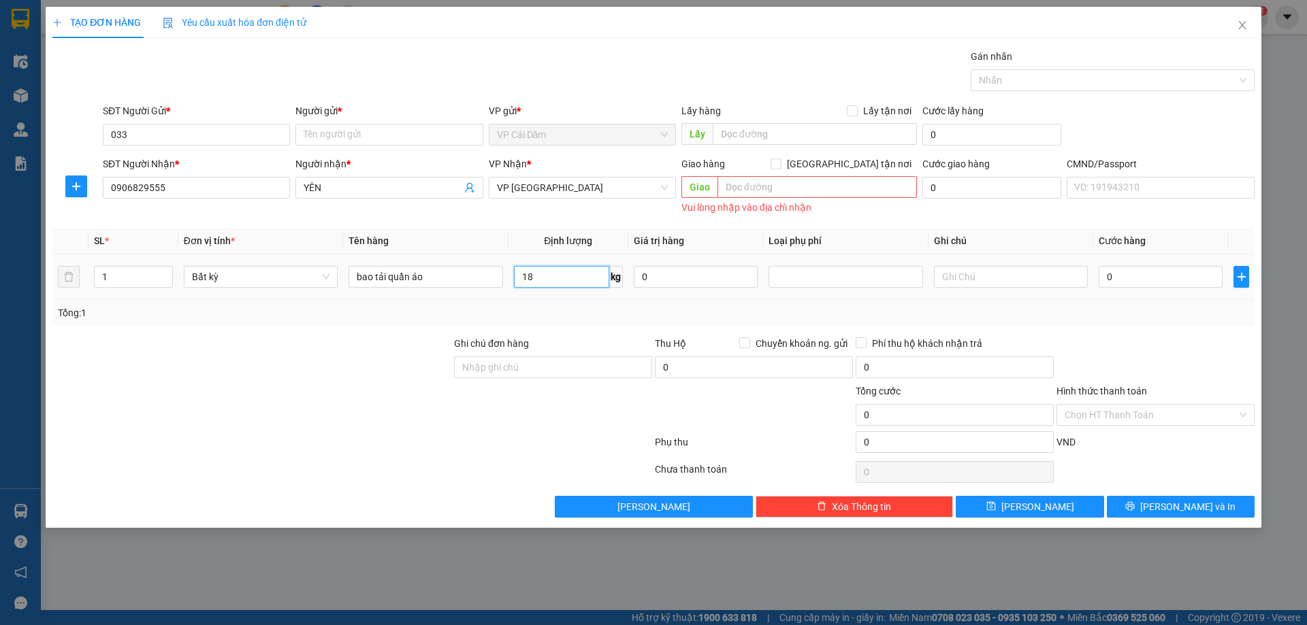
type input "18"
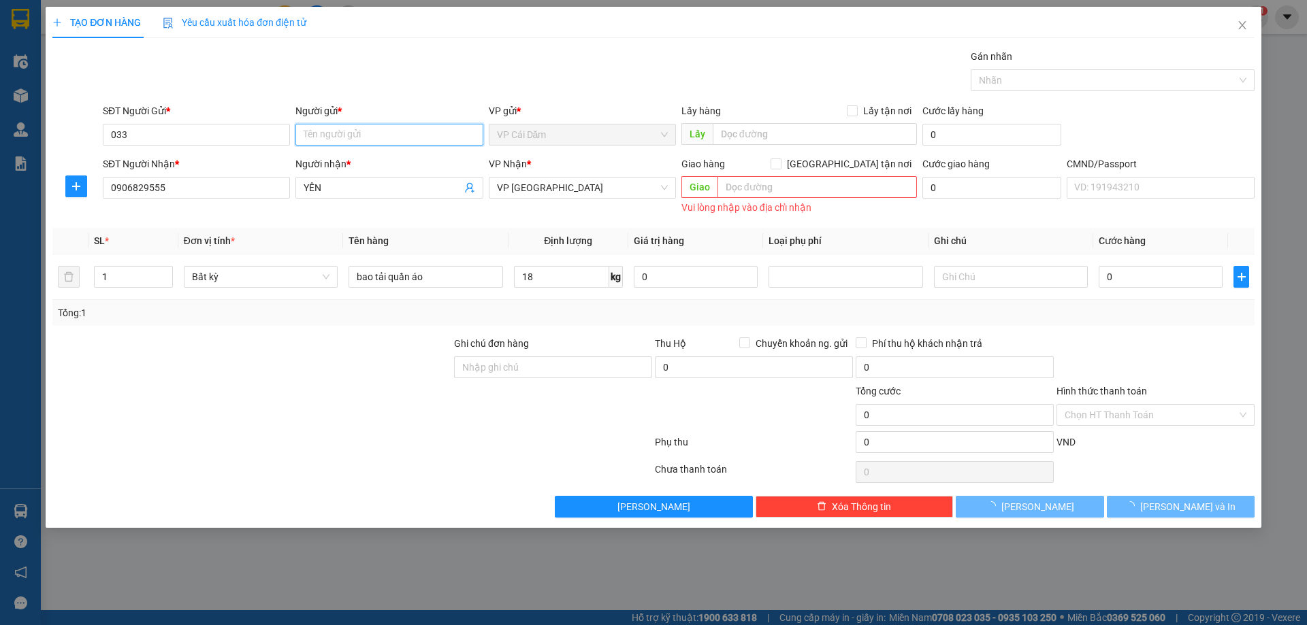
click at [346, 136] on input "Người gửi *" at bounding box center [388, 135] width 187 height 22
type input "80.000"
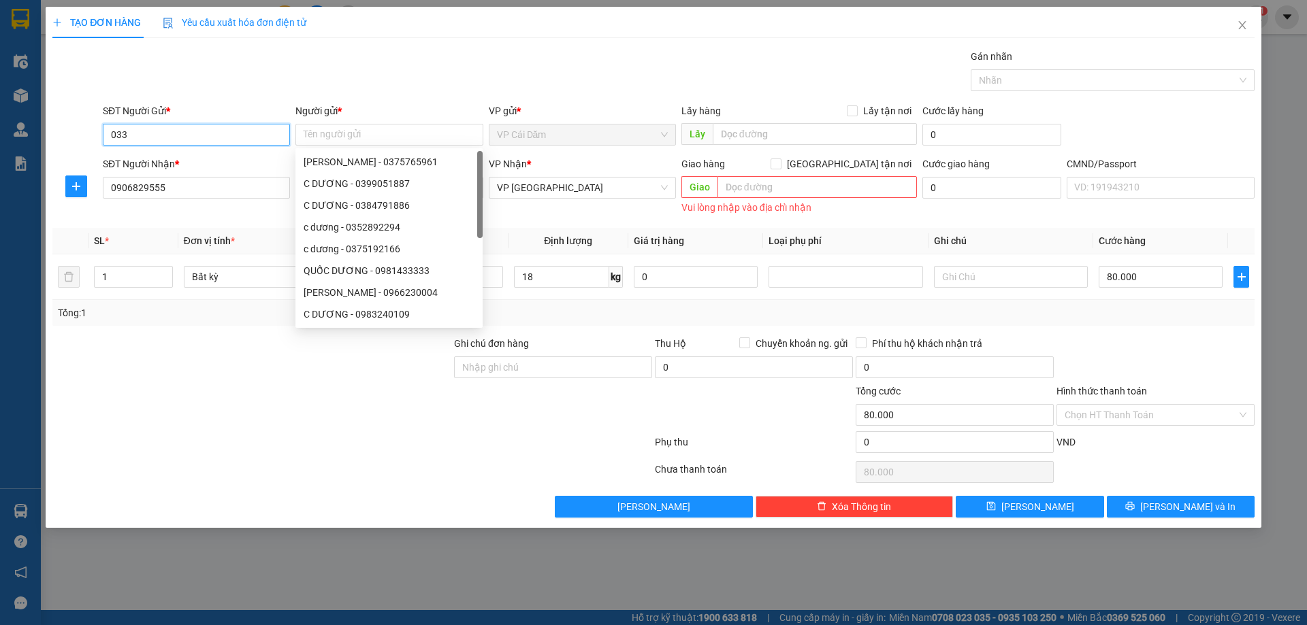
click at [218, 129] on input "033" at bounding box center [196, 135] width 187 height 22
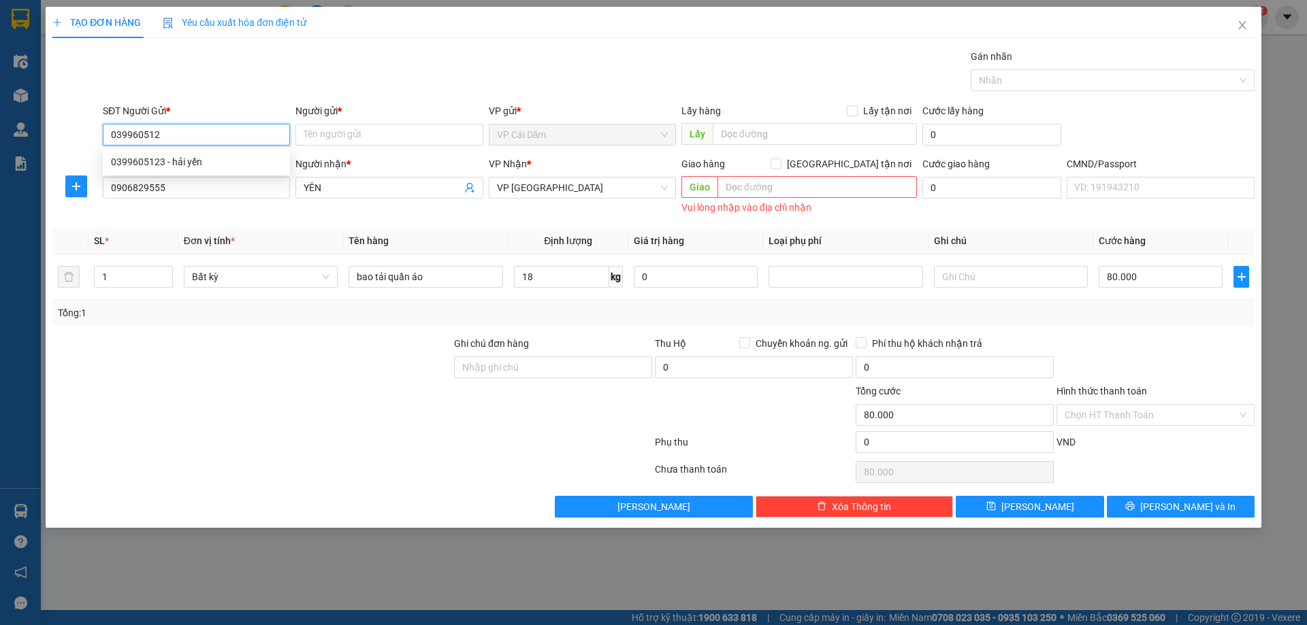
type input "0399605123"
click at [212, 167] on div "0399605123 - hải yến" at bounding box center [196, 161] width 171 height 15
type input "hải yến"
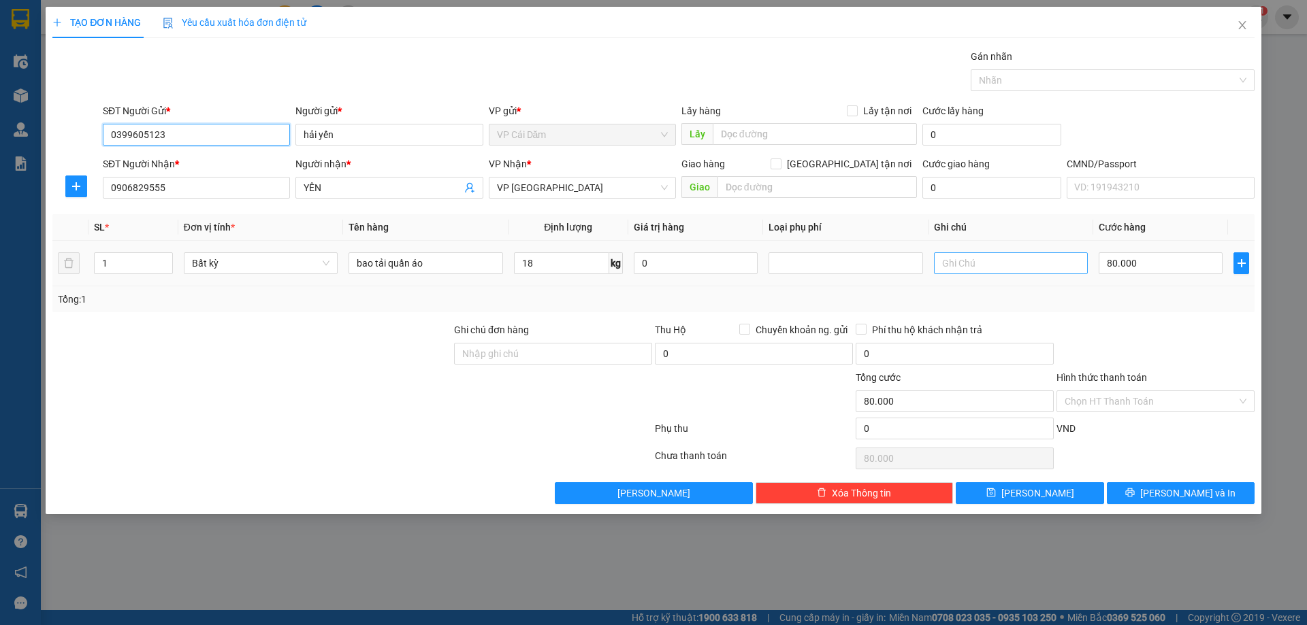
type input "0399605123"
click at [1016, 263] on input "text" at bounding box center [1011, 263] width 154 height 22
click at [1142, 261] on input "80.000" at bounding box center [1160, 263] width 124 height 22
type input "0"
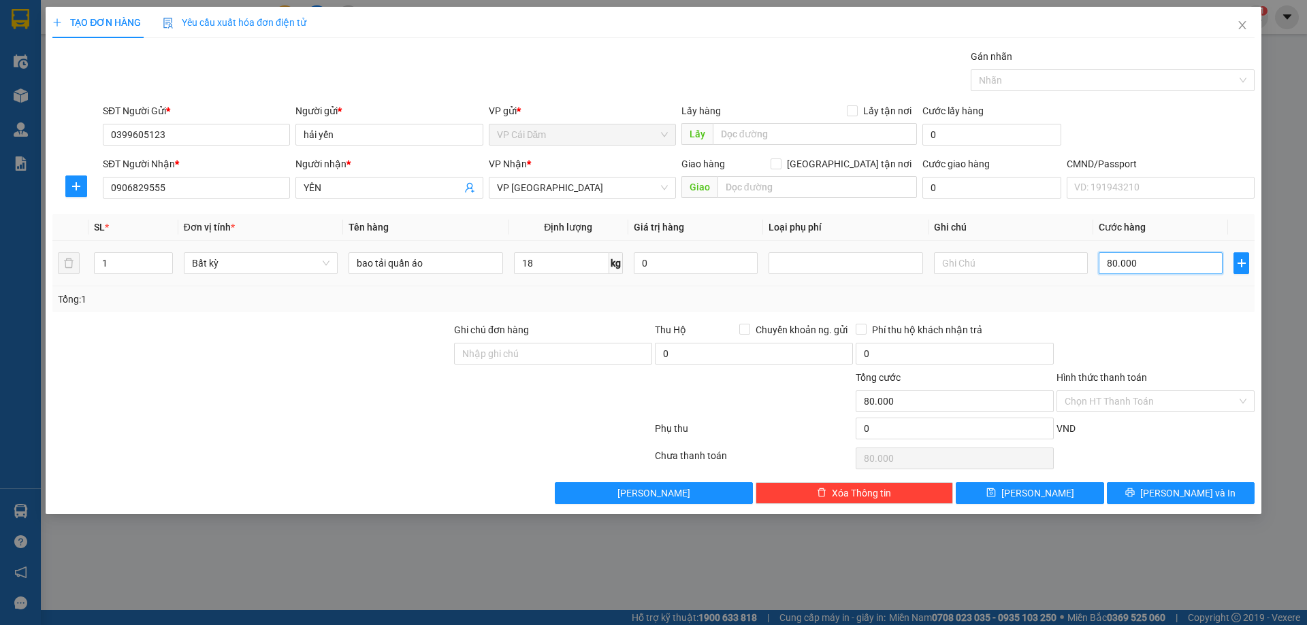
type input "0"
type input "05"
type input "5"
type input "0"
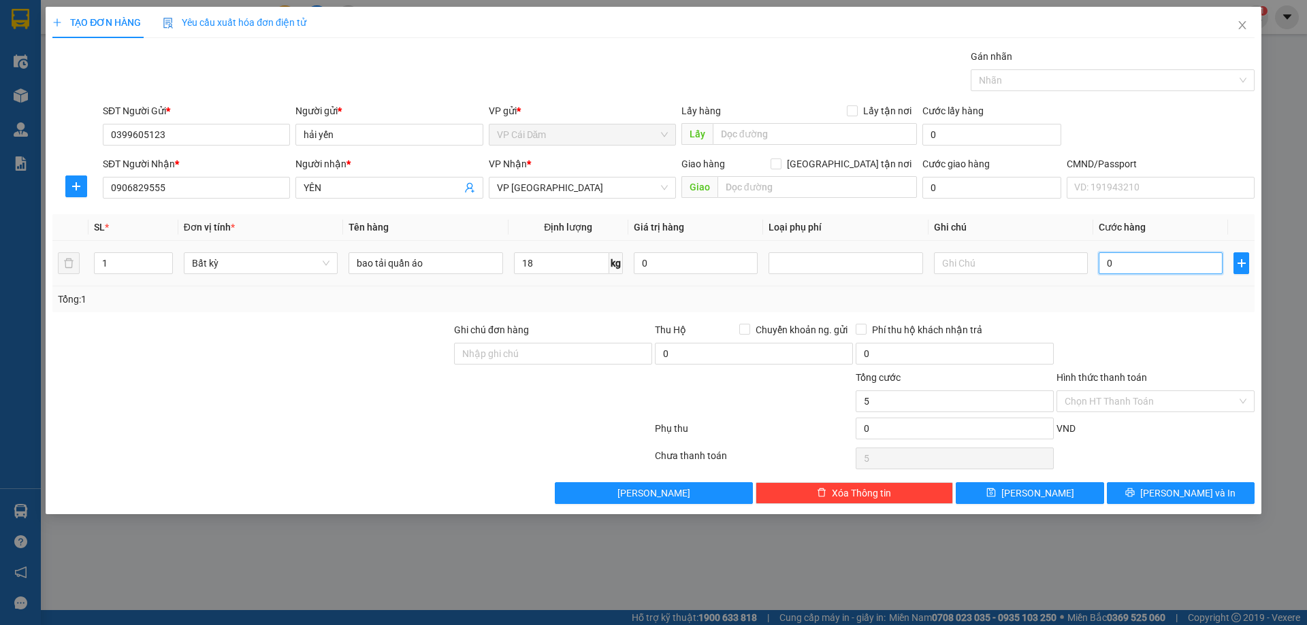
type input "0"
type input "50"
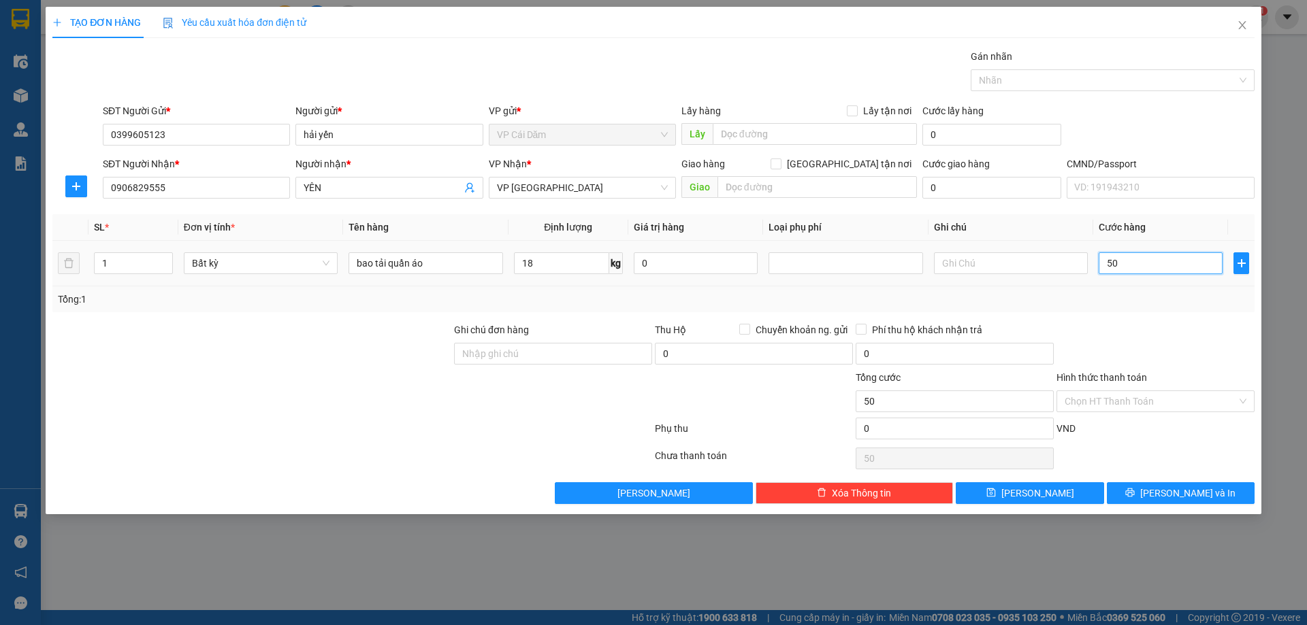
type input "500"
type input "5.000"
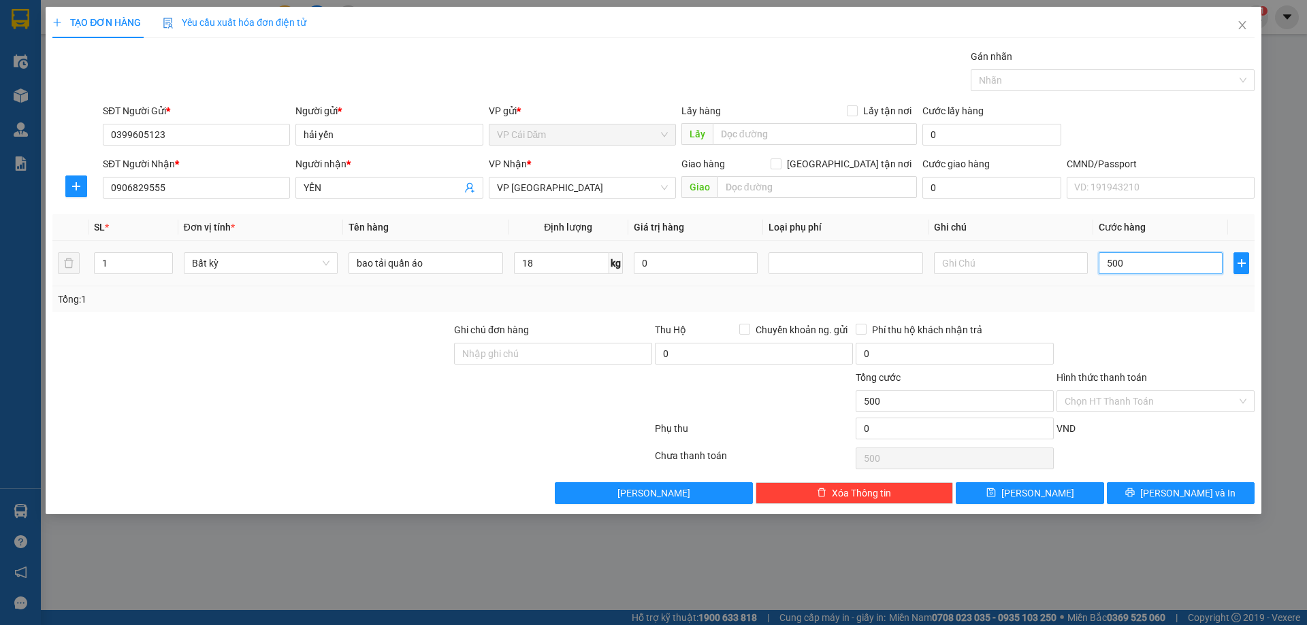
type input "5.000"
type input "50.000"
type input "5.000"
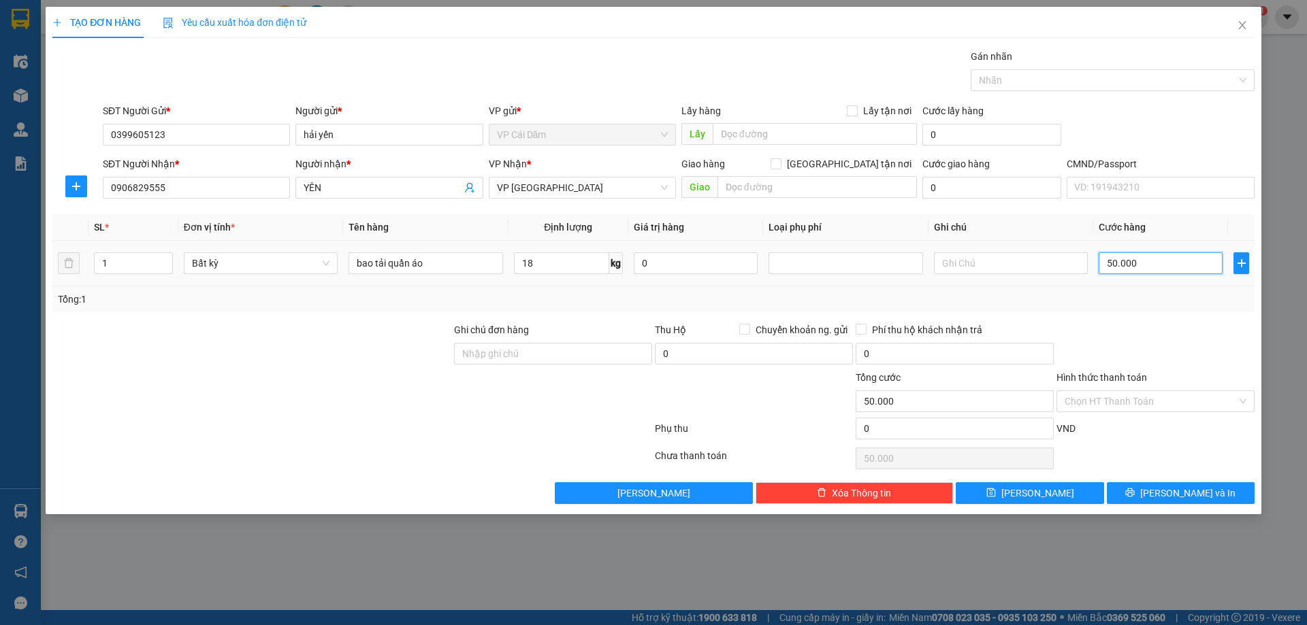
type input "5.000"
type input "500"
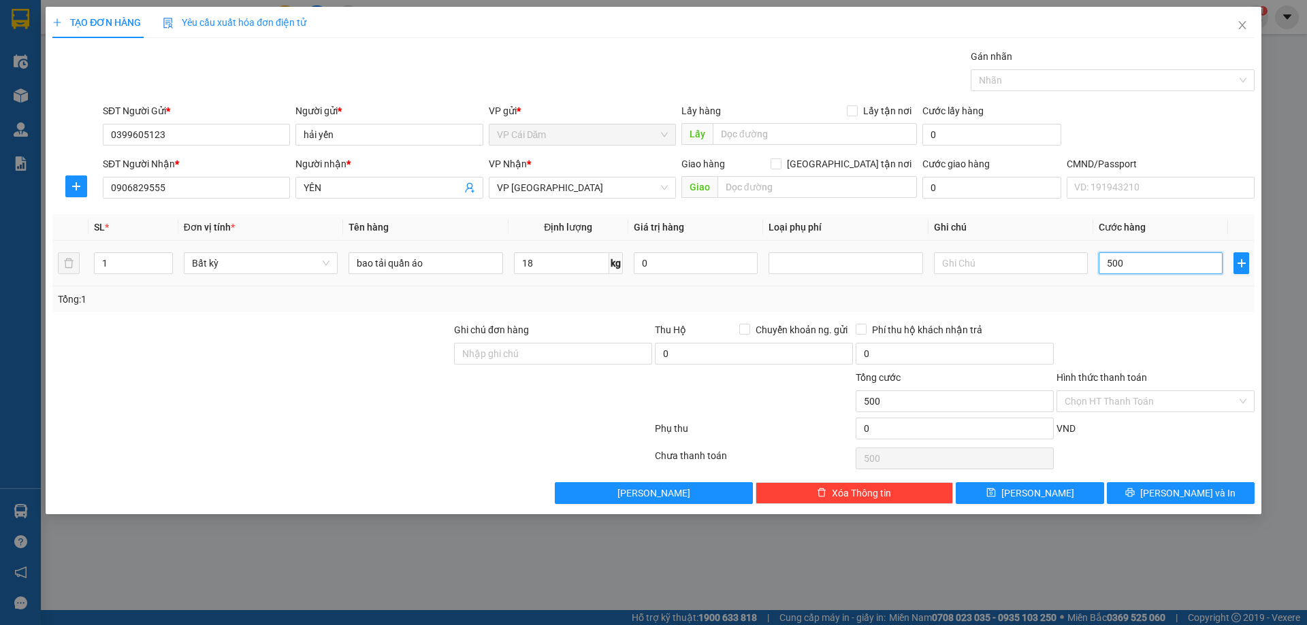
type input "50"
type input "5"
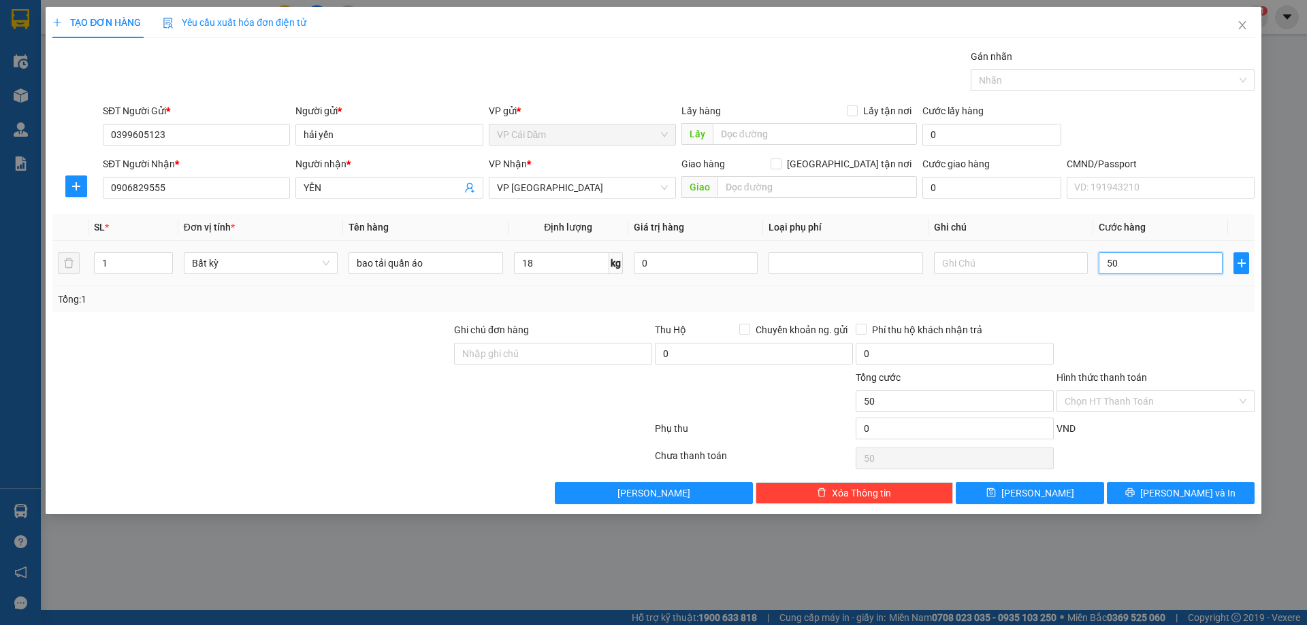
type input "5"
type input "55"
type input "550"
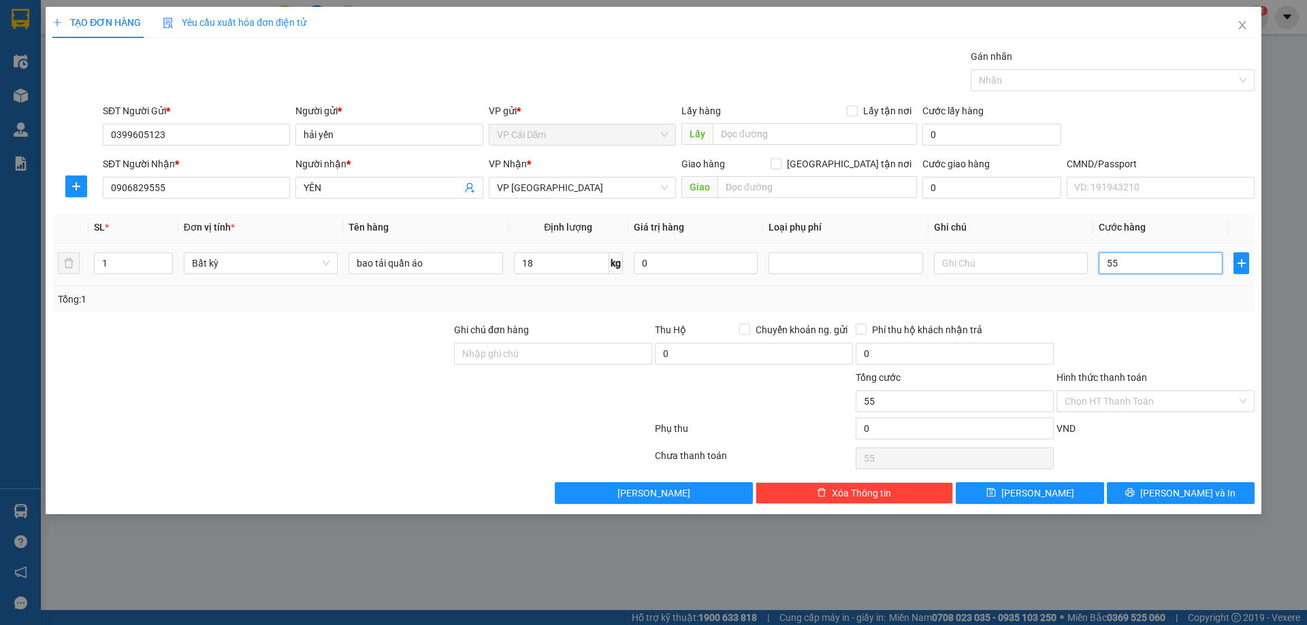
type input "550"
type input "5.500"
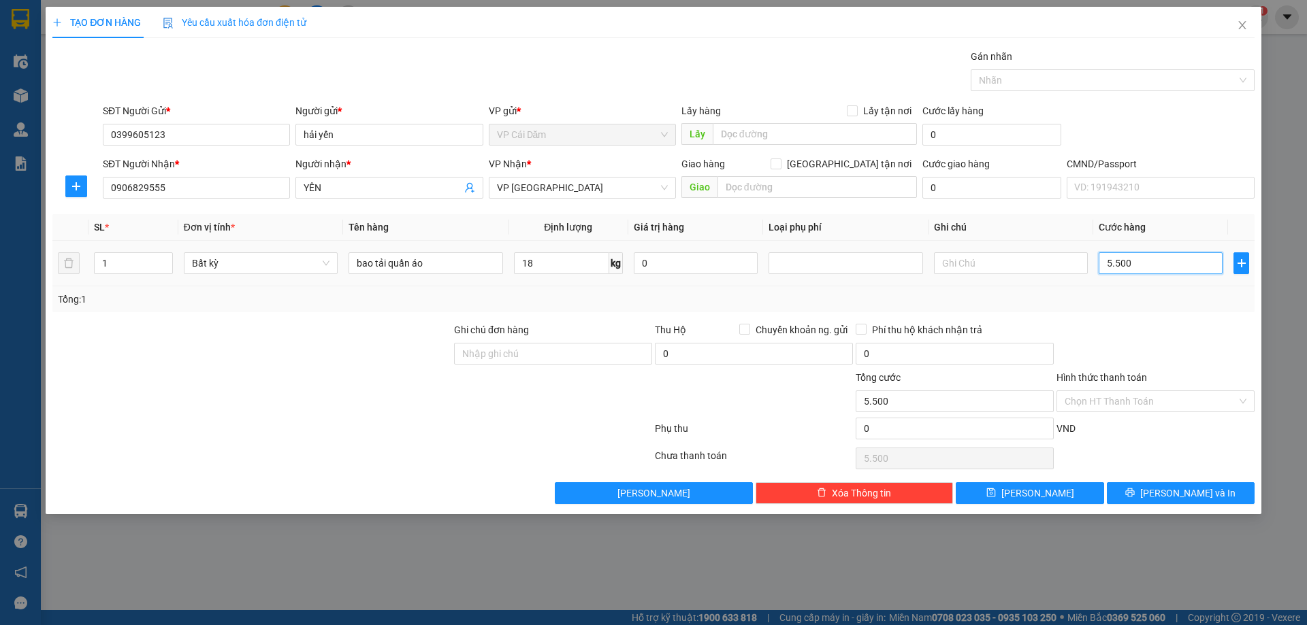
type input "55.000"
click at [1152, 497] on button "[PERSON_NAME] và In" at bounding box center [1181, 494] width 148 height 22
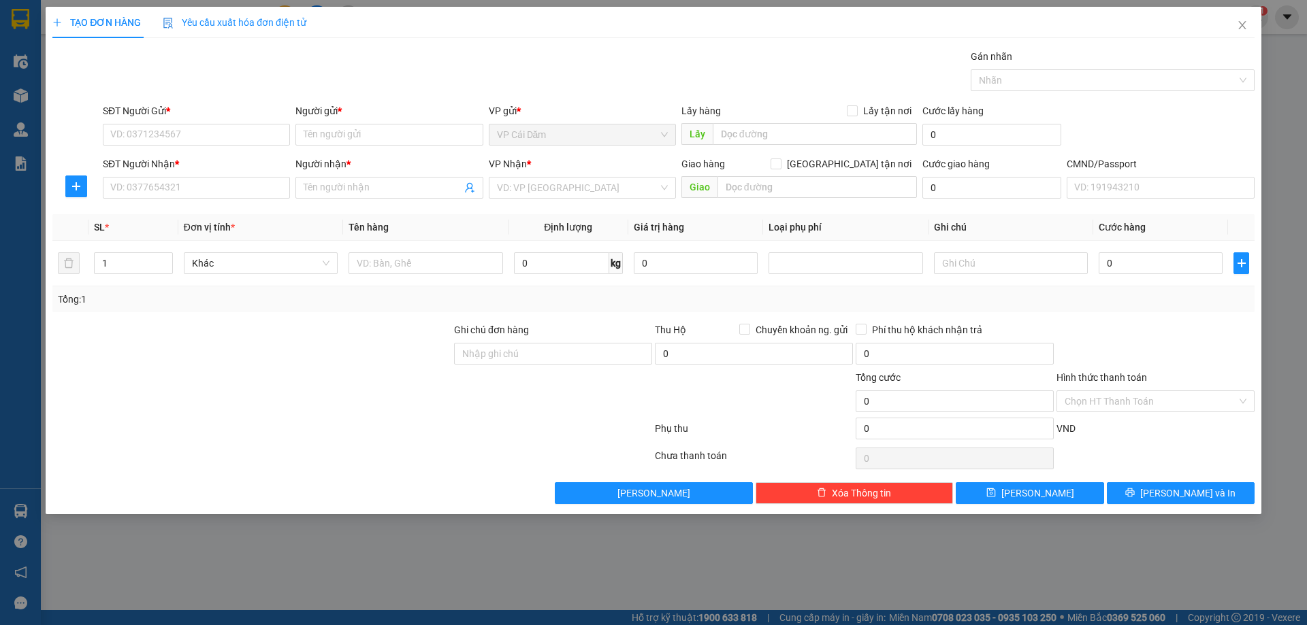
click at [282, 546] on div "TẠO ĐƠN HÀNG Yêu cầu xuất hóa đơn điện tử Transit Pickup Surcharge Ids Transit …" at bounding box center [653, 312] width 1307 height 625
drag, startPoint x: 1247, startPoint y: 26, endPoint x: 966, endPoint y: 26, distance: 281.1
click at [1246, 26] on icon "close" at bounding box center [1242, 25] width 11 height 11
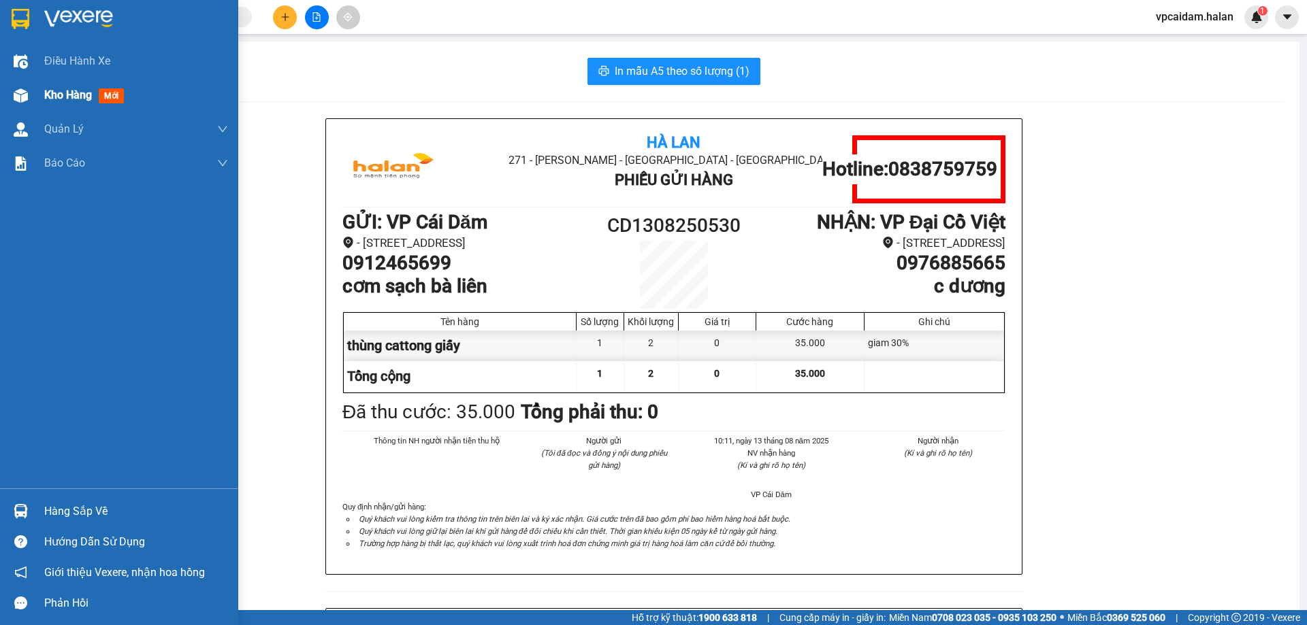
click at [112, 93] on span "mới" at bounding box center [111, 95] width 25 height 15
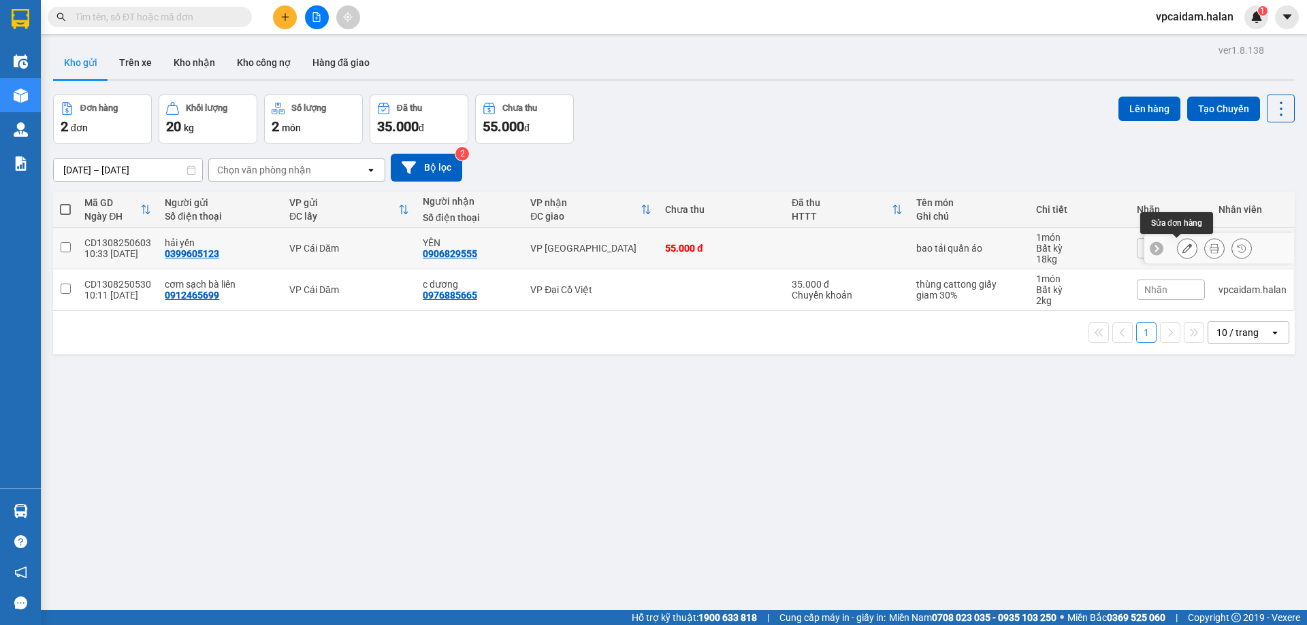
click at [1182, 251] on icon at bounding box center [1187, 249] width 10 height 10
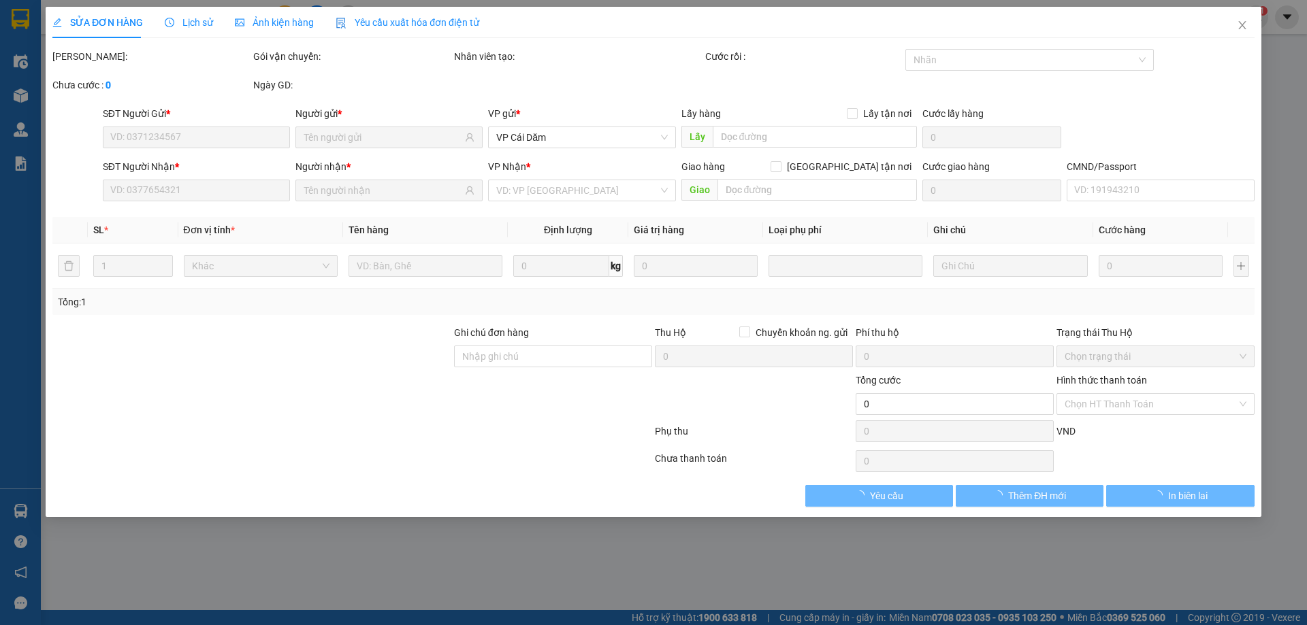
type input "0399605123"
type input "0906829555"
type input "55.000"
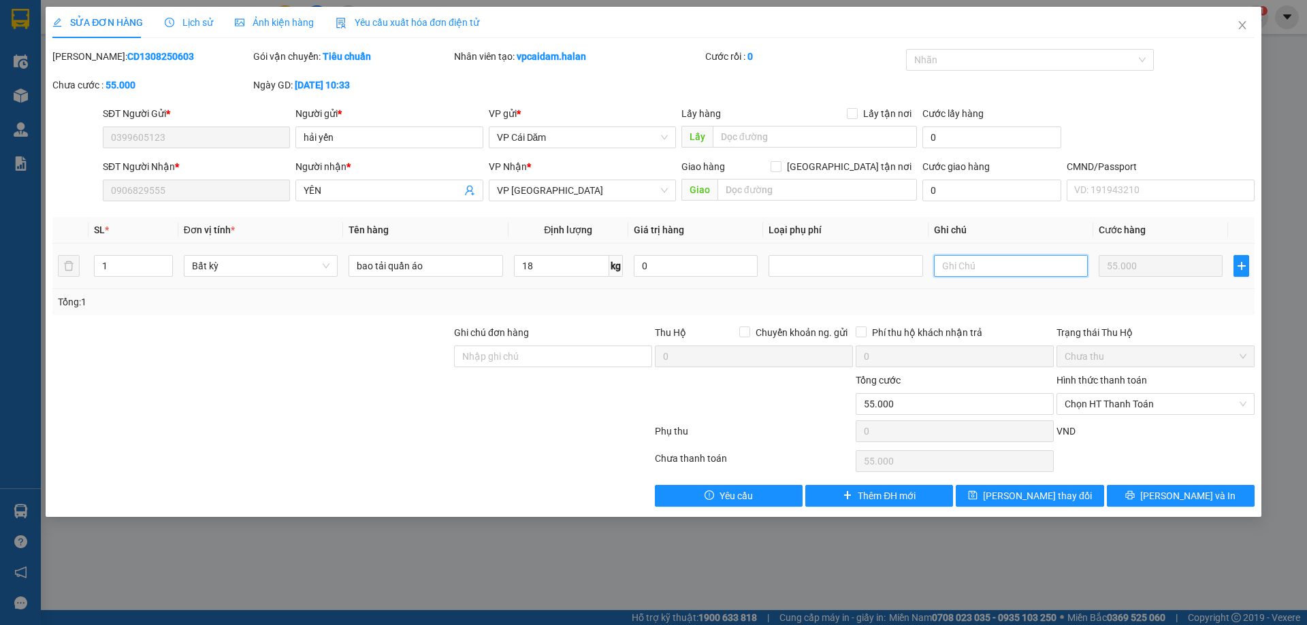
click at [978, 270] on input "text" at bounding box center [1011, 266] width 154 height 22
type input "giam 30%"
click at [1166, 500] on button "[PERSON_NAME] và In" at bounding box center [1181, 496] width 148 height 22
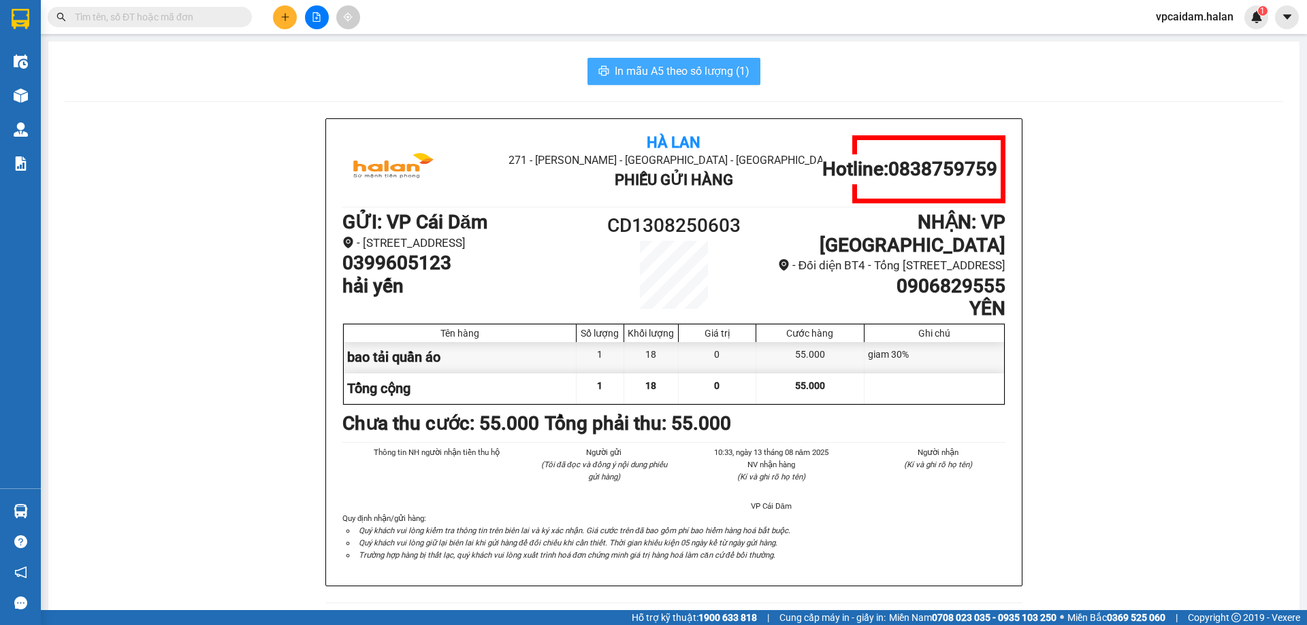
click at [661, 76] on span "In mẫu A5 theo số lượng (1)" at bounding box center [682, 71] width 135 height 17
